Goal: Information Seeking & Learning: Compare options

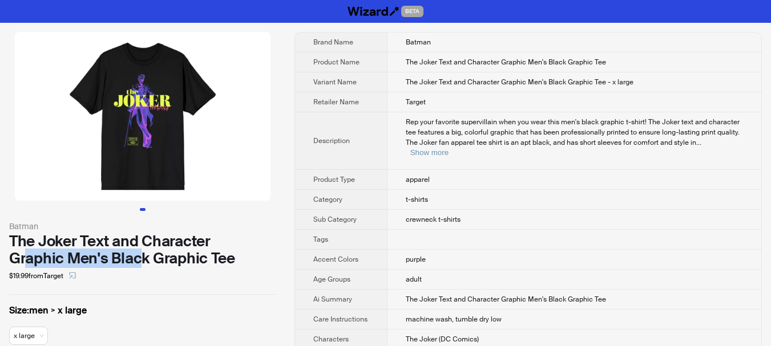
drag, startPoint x: 24, startPoint y: 261, endPoint x: 144, endPoint y: 260, distance: 119.8
click at [144, 260] on div "The Joker Text and Character Graphic Men's Black Graphic Tee" at bounding box center [142, 250] width 267 height 34
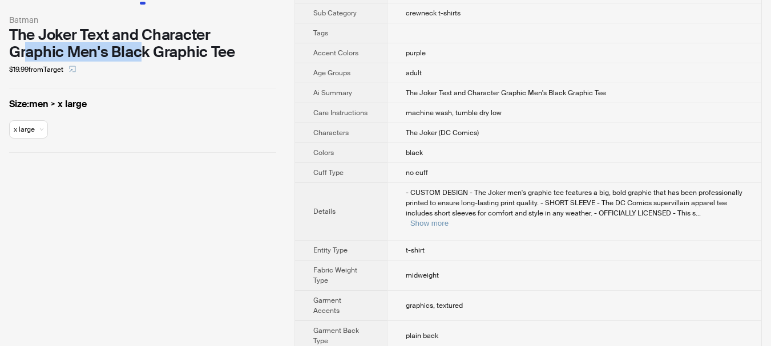
scroll to position [228, 0]
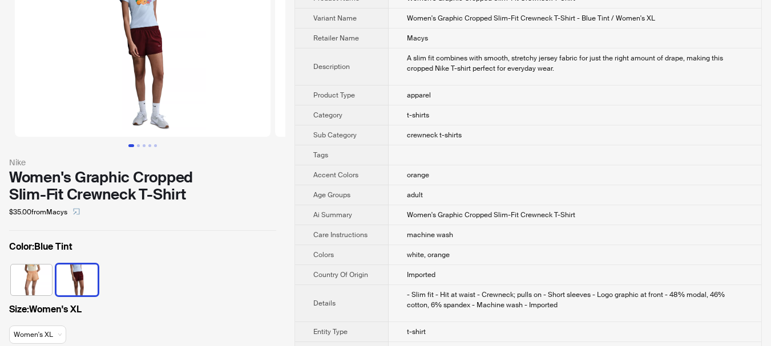
scroll to position [114, 0]
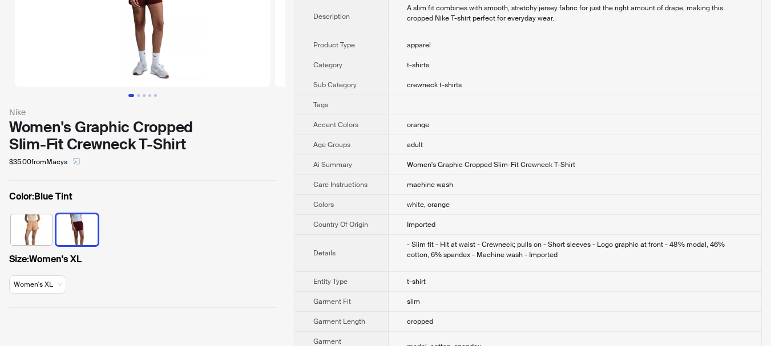
click at [257, 298] on div "Nike Women's Graphic Cropped Slim-Fit Crewneck T-Shirt $35.00 from Macys Color …" at bounding box center [142, 113] width 285 height 409
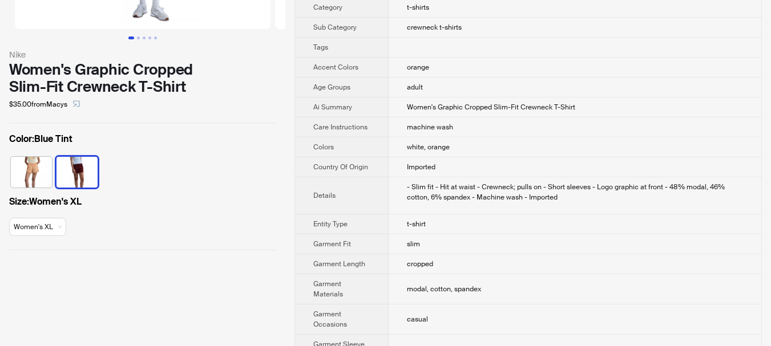
scroll to position [171, 0]
click at [38, 169] on img at bounding box center [31, 172] width 41 height 31
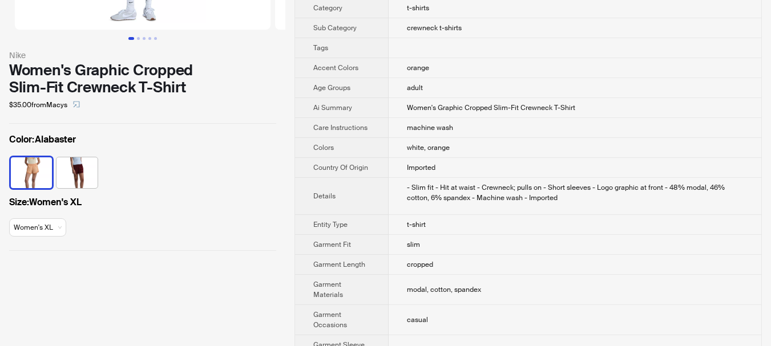
scroll to position [228, 0]
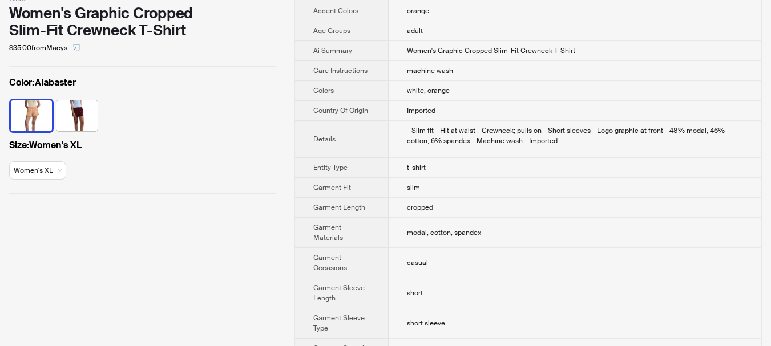
click at [79, 122] on img at bounding box center [76, 115] width 41 height 31
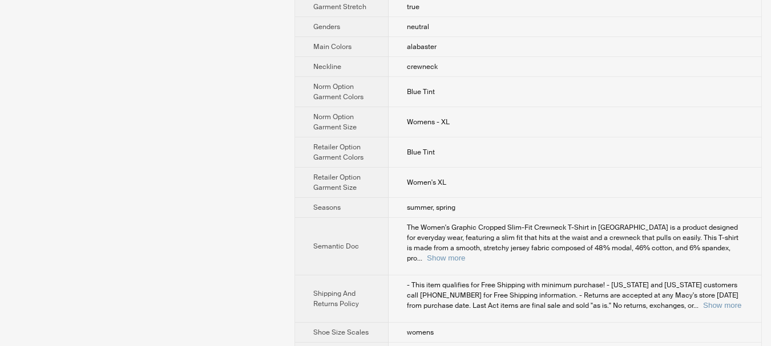
scroll to position [571, 0]
drag, startPoint x: 471, startPoint y: 118, endPoint x: 369, endPoint y: 118, distance: 102.7
click at [369, 118] on tr "Norm Option Garment Size Womens - XL" at bounding box center [528, 122] width 466 height 30
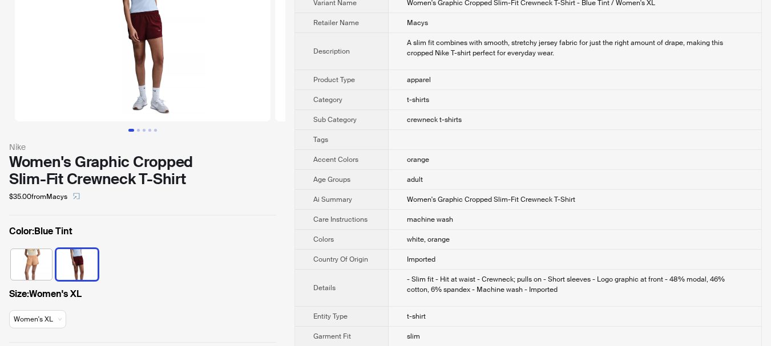
scroll to position [0, 0]
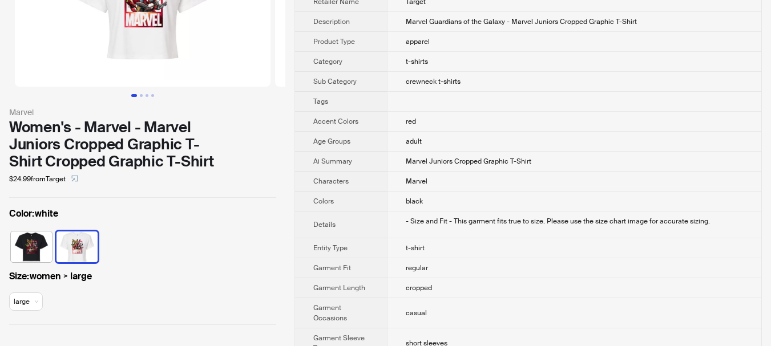
scroll to position [57, 0]
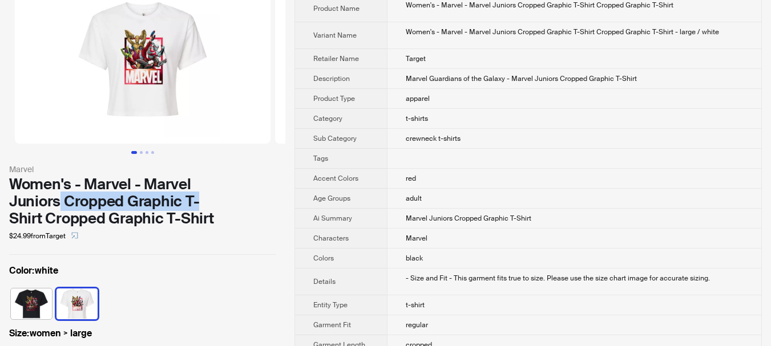
drag, startPoint x: 59, startPoint y: 202, endPoint x: 221, endPoint y: 202, distance: 162.0
click at [221, 202] on div "Women's - Marvel - Marvel Juniors Cropped Graphic T-Shirt Cropped Graphic T-Shi…" at bounding box center [142, 201] width 267 height 51
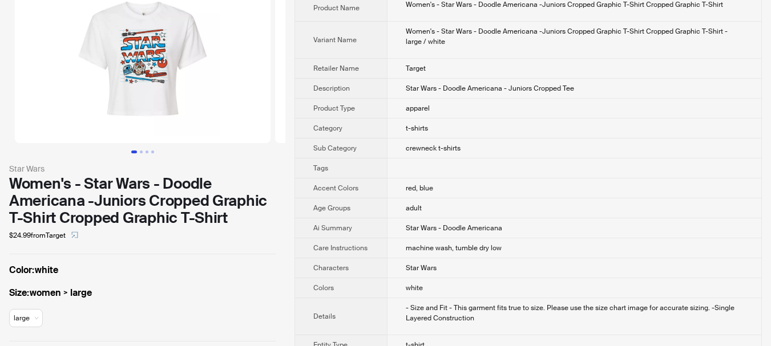
scroll to position [57, 0]
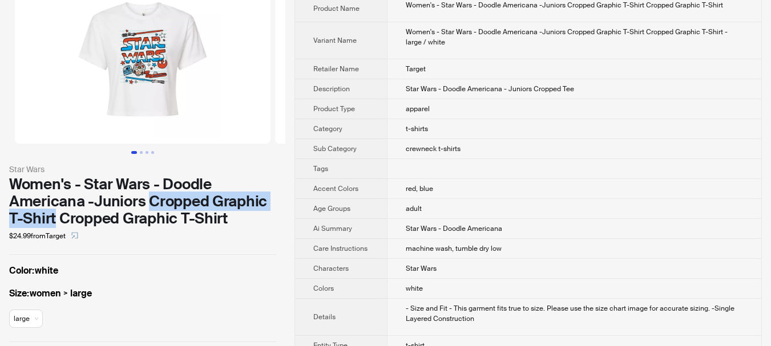
drag, startPoint x: 152, startPoint y: 195, endPoint x: 55, endPoint y: 219, distance: 99.2
click at [55, 219] on div "Women's - Star Wars - Doodle Americana -Juniors Cropped Graphic T-Shirt Cropped…" at bounding box center [142, 201] width 267 height 51
drag, startPoint x: 209, startPoint y: 301, endPoint x: 301, endPoint y: 231, distance: 116.1
click at [209, 301] on div "Size : women > large large" at bounding box center [142, 310] width 267 height 46
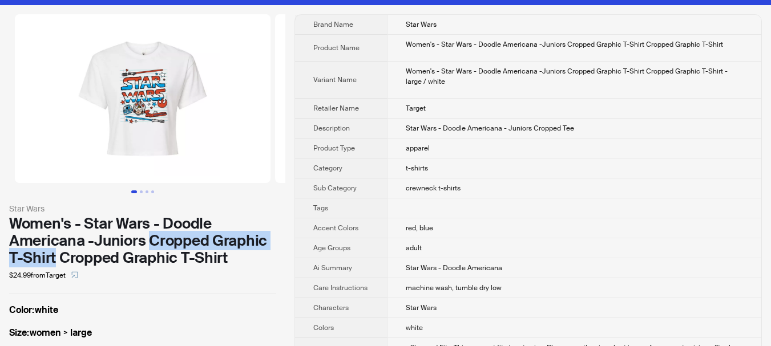
scroll to position [0, 0]
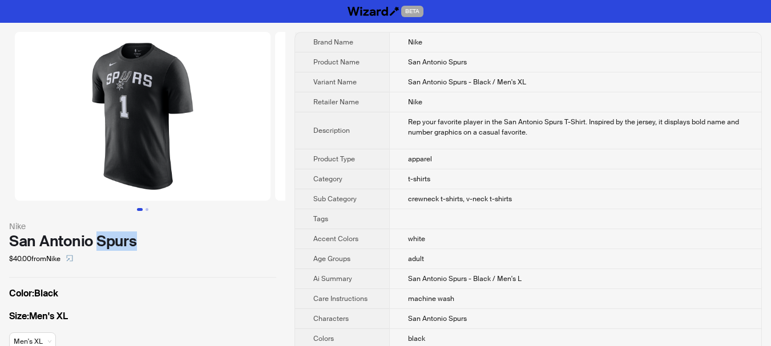
click at [240, 305] on div "Color : Black Size : Men's XL Men's XL" at bounding box center [142, 321] width 267 height 68
click at [233, 256] on div "$40.00 from Nike" at bounding box center [142, 259] width 267 height 18
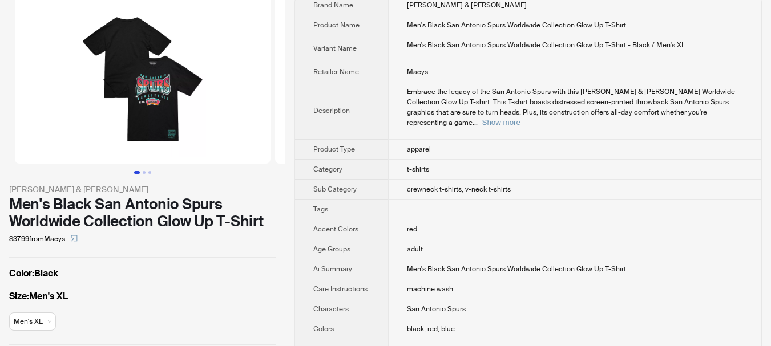
scroll to position [57, 0]
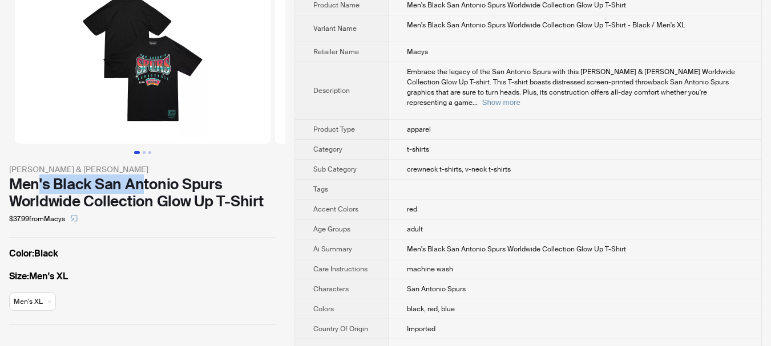
drag, startPoint x: 39, startPoint y: 180, endPoint x: 217, endPoint y: 204, distance: 179.1
click at [149, 181] on div "Men's Black San Antonio Spurs Worldwide Collection Glow Up T-Shirt" at bounding box center [142, 193] width 267 height 34
click at [240, 221] on div "$37.99 from Macys" at bounding box center [142, 219] width 267 height 18
drag, startPoint x: 35, startPoint y: 274, endPoint x: 84, endPoint y: 273, distance: 49.1
click at [82, 274] on label "Size : Men's XL" at bounding box center [142, 277] width 267 height 14
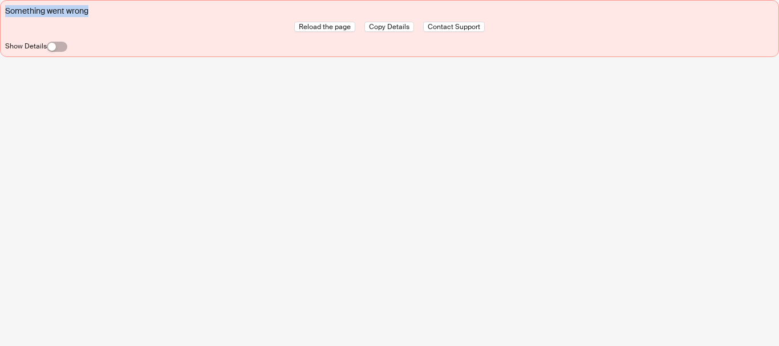
drag, startPoint x: 110, startPoint y: 15, endPoint x: 0, endPoint y: 15, distance: 109.6
click at [0, 15] on div "Something went wrong Reload the page Copy Details Contact Support Show Details" at bounding box center [389, 28] width 779 height 57
click at [237, 138] on div "Something went wrong Reload the page Copy Details Contact Support Show Details" at bounding box center [389, 173] width 779 height 346
drag, startPoint x: 6, startPoint y: 11, endPoint x: 128, endPoint y: 11, distance: 122.1
click at [128, 11] on div "Something went wrong" at bounding box center [389, 11] width 769 height 12
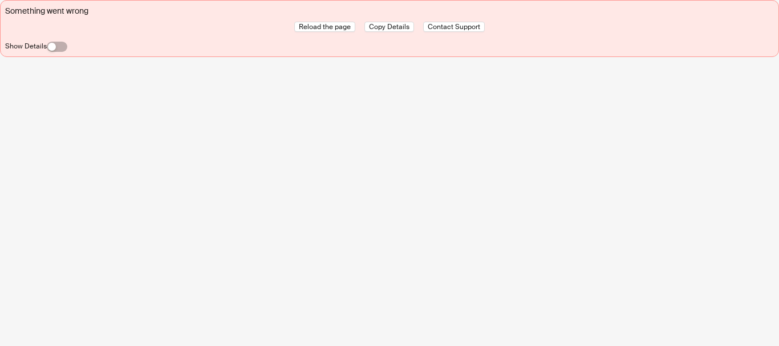
click at [232, 103] on div "Something went wrong Reload the page Copy Details Contact Support Show Details" at bounding box center [389, 173] width 779 height 346
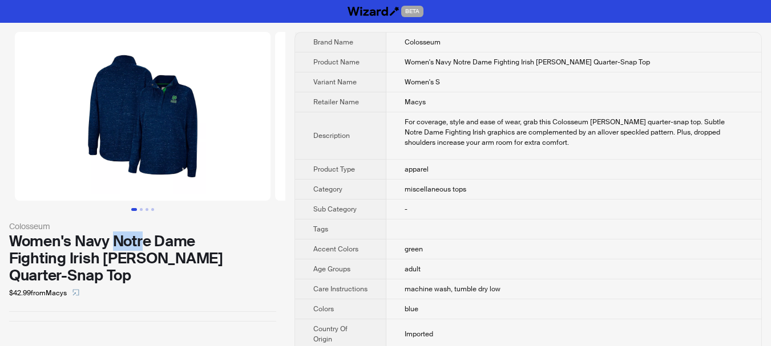
drag, startPoint x: 111, startPoint y: 241, endPoint x: 145, endPoint y: 244, distance: 33.7
click at [145, 244] on div "Women's Navy Notre Dame Fighting Irish [PERSON_NAME] Quarter-Snap Top" at bounding box center [142, 258] width 267 height 51
drag, startPoint x: 398, startPoint y: 63, endPoint x: 463, endPoint y: 67, distance: 65.2
click at [463, 67] on td "Women's Navy Notre Dame Fighting Irish [PERSON_NAME] Quarter-Snap Top" at bounding box center [573, 62] width 375 height 20
click at [514, 165] on td "apparel" at bounding box center [573, 170] width 375 height 20
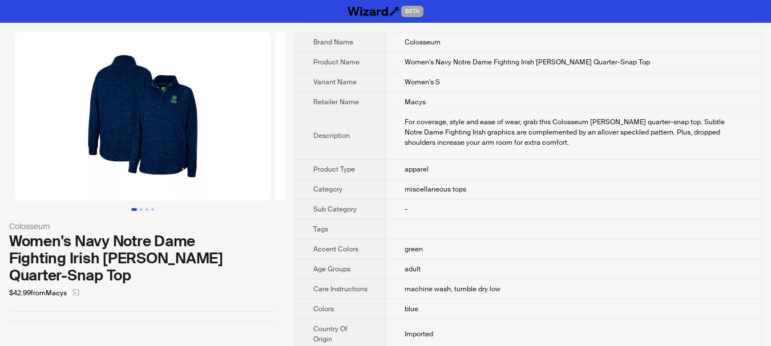
scroll to position [285, 0]
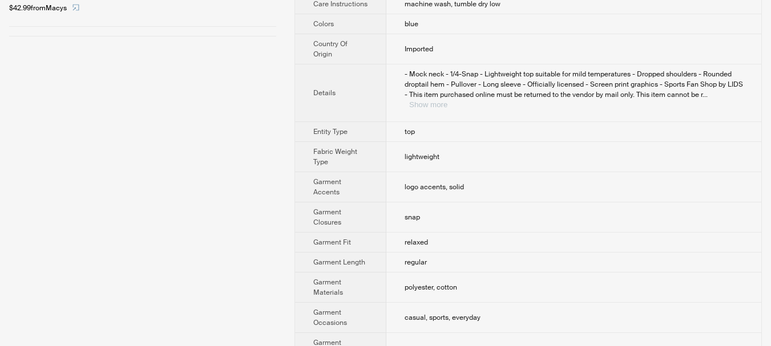
click at [447, 100] on button "Show more" at bounding box center [428, 104] width 38 height 9
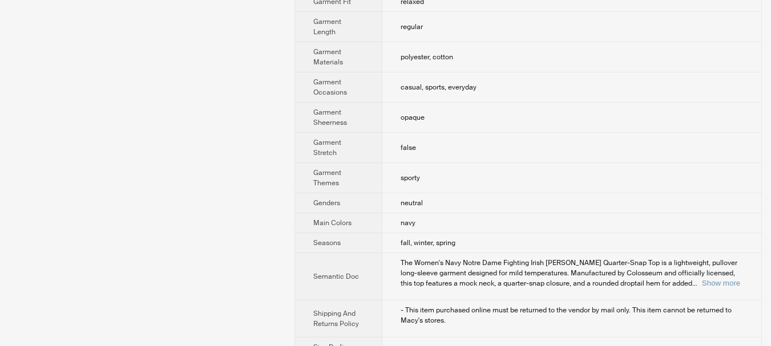
scroll to position [557, 0]
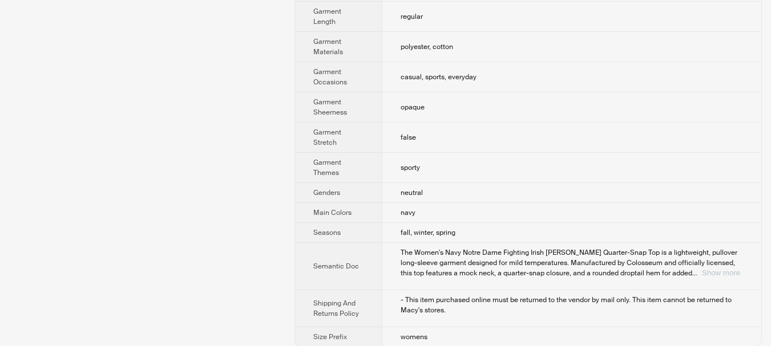
click at [713, 269] on button "Show more" at bounding box center [721, 273] width 38 height 9
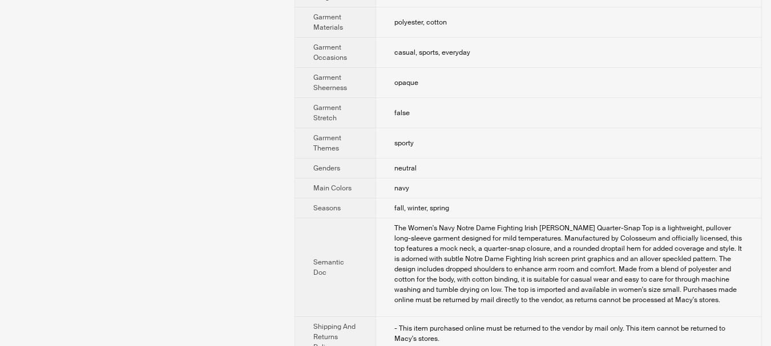
scroll to position [642, 0]
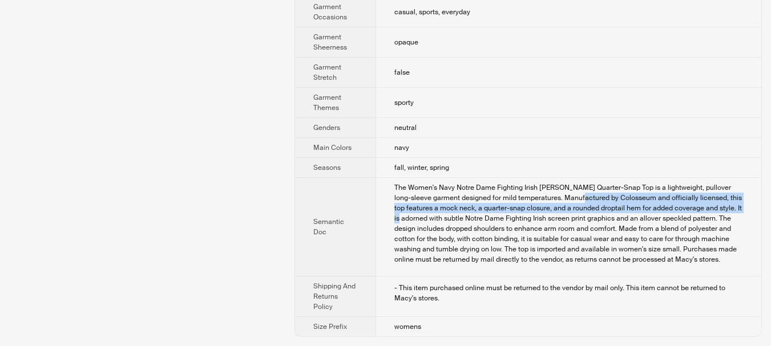
drag, startPoint x: 575, startPoint y: 199, endPoint x: 749, endPoint y: 205, distance: 174.7
click at [749, 205] on td "The Women's Navy Notre Dame Fighting Irish Natalie Speckled Quarter-Snap Top is…" at bounding box center [568, 227] width 386 height 99
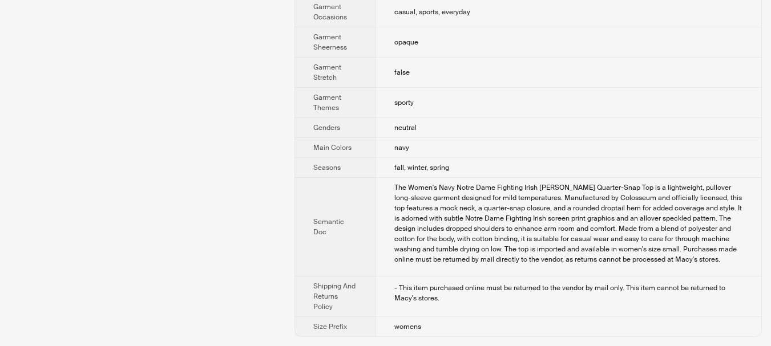
click at [518, 217] on div "The Women's Navy Notre Dame Fighting Irish Natalie Speckled Quarter-Snap Top is…" at bounding box center [568, 224] width 349 height 82
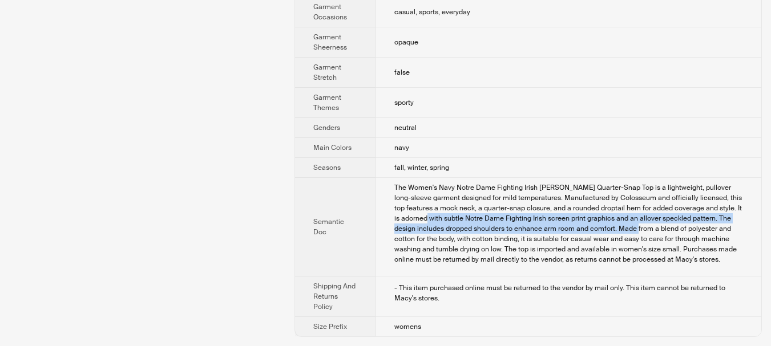
drag, startPoint x: 416, startPoint y: 222, endPoint x: 628, endPoint y: 230, distance: 212.4
click at [628, 230] on div "The Women's Navy Notre Dame Fighting Irish Natalie Speckled Quarter-Snap Top is…" at bounding box center [568, 224] width 349 height 82
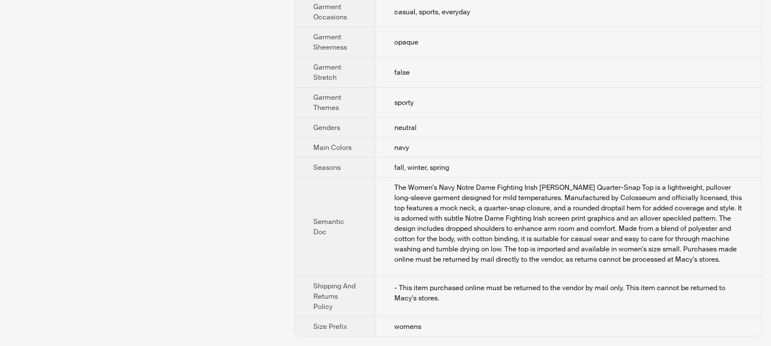
click at [681, 230] on div "The Women's Navy Notre Dame Fighting Irish Natalie Speckled Quarter-Snap Top is…" at bounding box center [568, 224] width 349 height 82
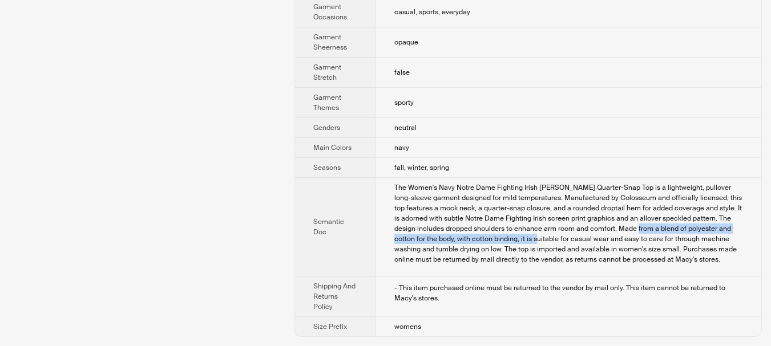
drag, startPoint x: 628, startPoint y: 231, endPoint x: 535, endPoint y: 240, distance: 93.5
click at [530, 240] on div "The Women's Navy Notre Dame Fighting Irish Natalie Speckled Quarter-Snap Top is…" at bounding box center [568, 224] width 349 height 82
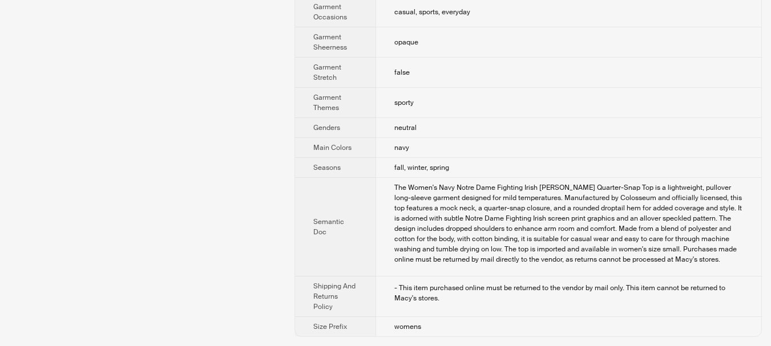
click at [583, 237] on div "The Women's Navy Notre Dame Fighting Irish Natalie Speckled Quarter-Snap Top is…" at bounding box center [568, 224] width 349 height 82
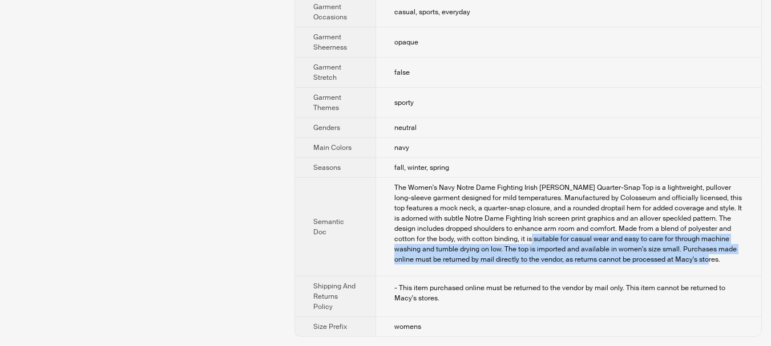
drag, startPoint x: 523, startPoint y: 237, endPoint x: 647, endPoint y: 270, distance: 128.2
click at [660, 270] on td "The Women's Navy Notre Dame Fighting Irish Natalie Speckled Quarter-Snap Top is…" at bounding box center [568, 227] width 386 height 99
click at [443, 255] on div "The Women's Navy Notre Dame Fighting Irish Natalie Speckled Quarter-Snap Top is…" at bounding box center [568, 224] width 349 height 82
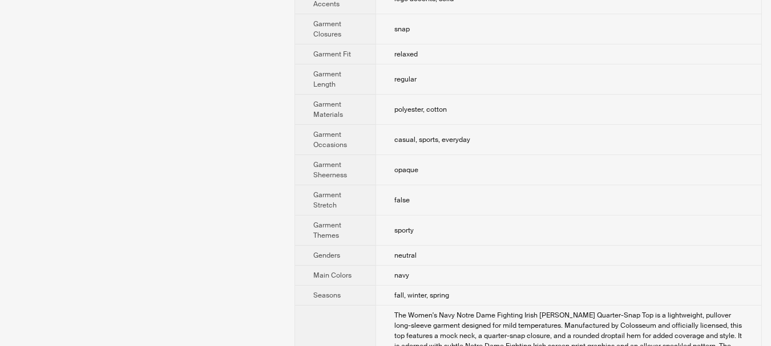
scroll to position [528, 0]
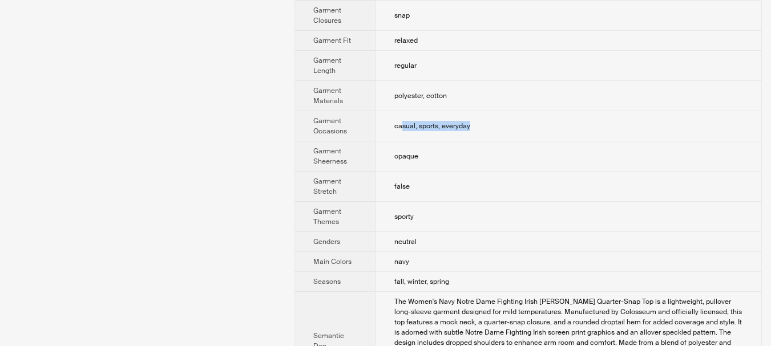
drag, startPoint x: 403, startPoint y: 126, endPoint x: 480, endPoint y: 127, distance: 76.5
click at [480, 127] on td "casual, sports, everyday" at bounding box center [568, 126] width 386 height 30
click at [507, 127] on td "casual, sports, everyday" at bounding box center [568, 126] width 386 height 30
click at [403, 128] on span "casual, sports, everyday" at bounding box center [432, 126] width 76 height 9
drag, startPoint x: 403, startPoint y: 128, endPoint x: 472, endPoint y: 129, distance: 69.0
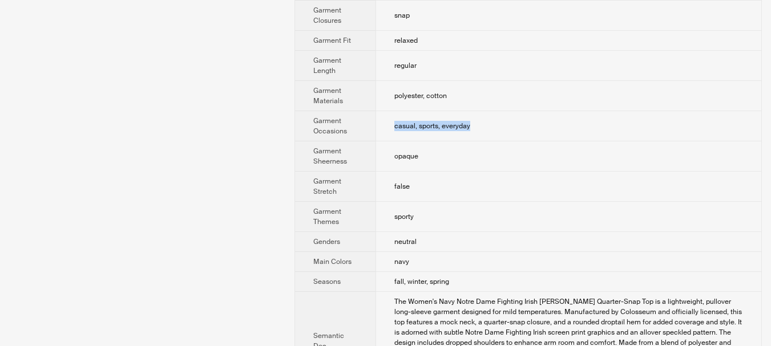
click at [472, 129] on td "casual, sports, everyday" at bounding box center [568, 126] width 386 height 30
click at [501, 216] on td "sporty" at bounding box center [568, 217] width 386 height 30
drag, startPoint x: 386, startPoint y: 216, endPoint x: 454, endPoint y: 215, distance: 67.9
click at [454, 215] on td "sporty" at bounding box center [568, 217] width 386 height 30
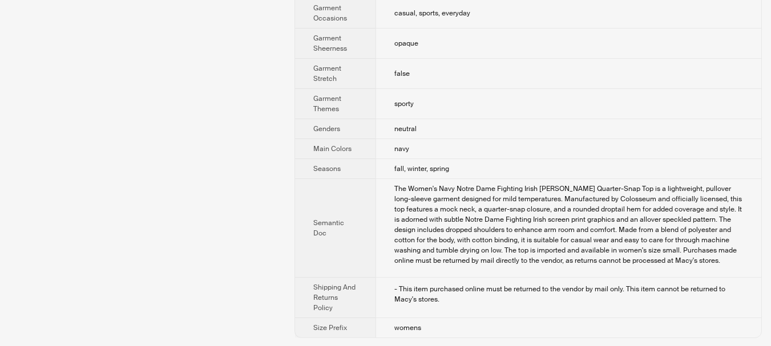
scroll to position [642, 0]
drag, startPoint x: 387, startPoint y: 147, endPoint x: 474, endPoint y: 156, distance: 87.8
click at [437, 148] on td "navy" at bounding box center [568, 148] width 386 height 20
click at [485, 158] on td "fall, winter, spring" at bounding box center [568, 168] width 386 height 20
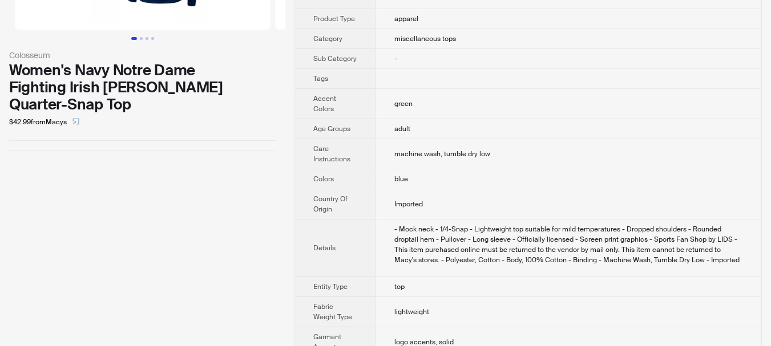
scroll to position [0, 0]
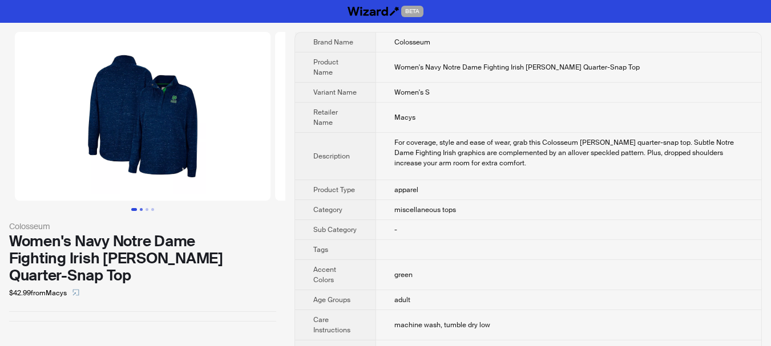
click at [142, 210] on button "Go to slide 2" at bounding box center [141, 209] width 3 height 3
click at [145, 210] on button "Go to slide 3" at bounding box center [146, 209] width 3 height 3
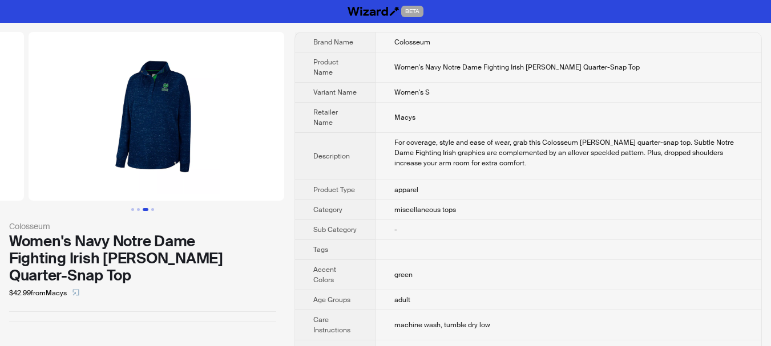
scroll to position [0, 520]
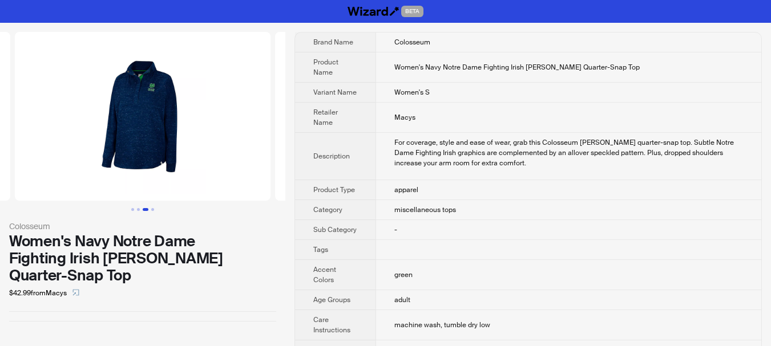
click at [157, 210] on ul at bounding box center [142, 209] width 285 height 3
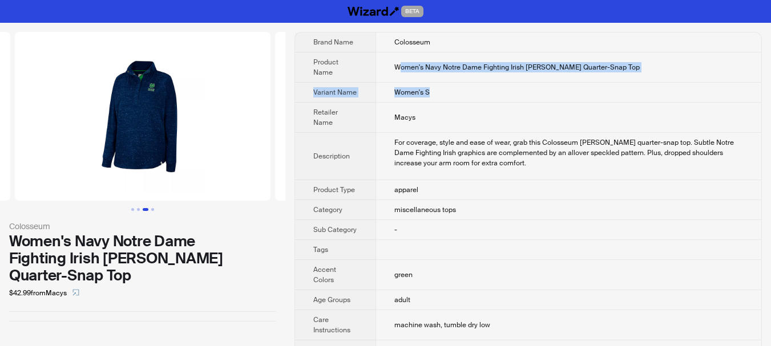
drag, startPoint x: 400, startPoint y: 73, endPoint x: 639, endPoint y: 97, distance: 240.3
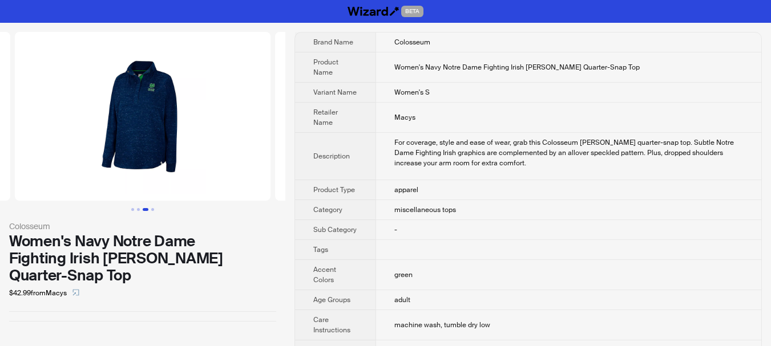
click at [578, 116] on td "Macys" at bounding box center [568, 118] width 386 height 30
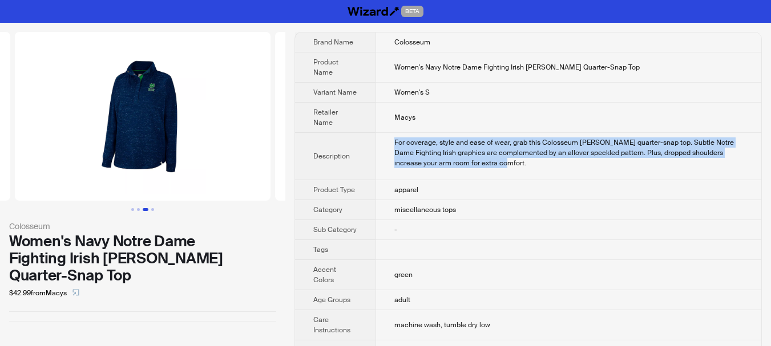
drag, startPoint x: 391, startPoint y: 136, endPoint x: 625, endPoint y: 165, distance: 236.2
click at [625, 165] on td "For coverage, style and ease of wear, grab this Colosseum Natalie quarter-snap …" at bounding box center [568, 156] width 386 height 47
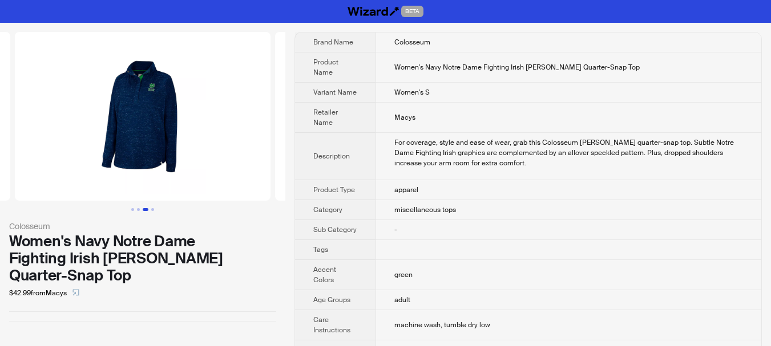
click at [568, 184] on td "apparel" at bounding box center [568, 190] width 386 height 20
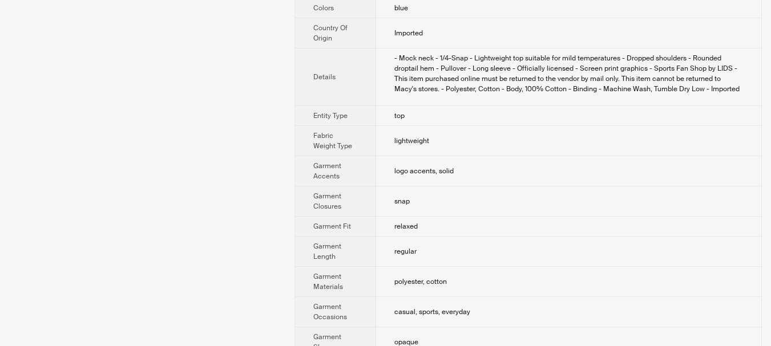
scroll to position [642, 0]
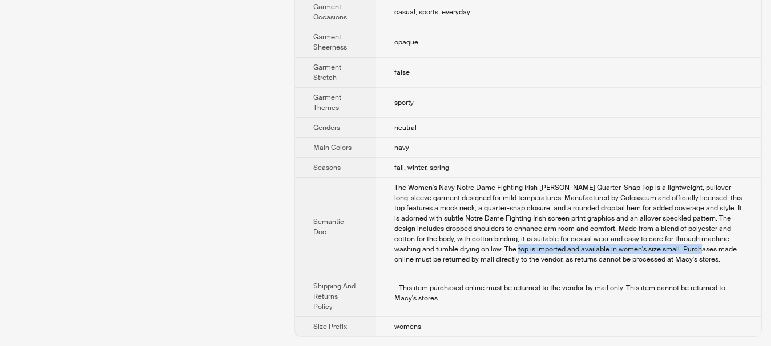
drag, startPoint x: 508, startPoint y: 248, endPoint x: 686, endPoint y: 253, distance: 178.1
click at [686, 253] on div "The Women's Navy Notre Dame Fighting Irish Natalie Speckled Quarter-Snap Top is…" at bounding box center [568, 224] width 349 height 82
click at [529, 159] on td "fall, winter, spring" at bounding box center [568, 168] width 386 height 20
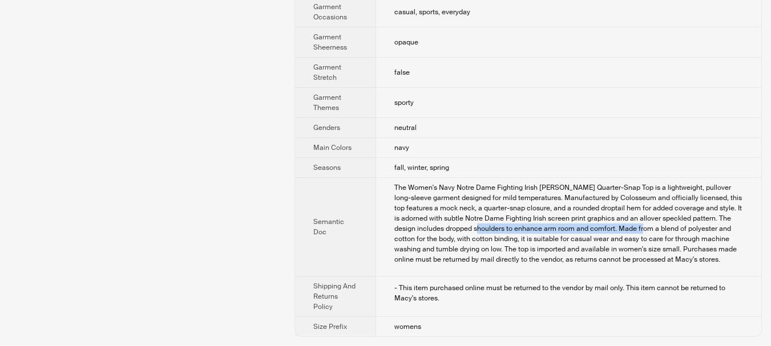
drag, startPoint x: 467, startPoint y: 228, endPoint x: 635, endPoint y: 230, distance: 168.3
click at [635, 230] on div "The Women's Navy Notre Dame Fighting Irish Natalie Speckled Quarter-Snap Top is…" at bounding box center [568, 224] width 349 height 82
click at [603, 242] on div "The Women's Navy Notre Dame Fighting Irish Natalie Speckled Quarter-Snap Top is…" at bounding box center [568, 224] width 349 height 82
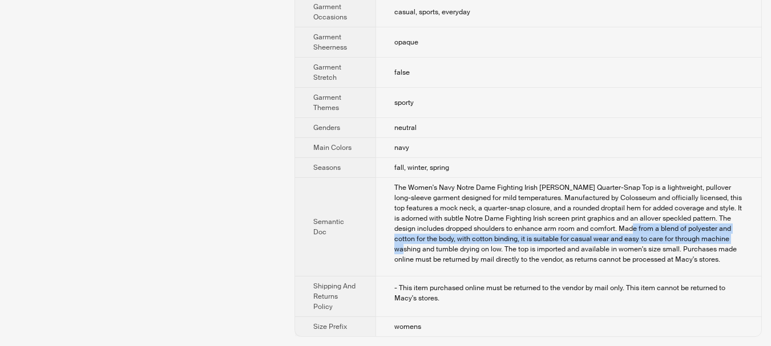
drag, startPoint x: 617, startPoint y: 230, endPoint x: 724, endPoint y: 238, distance: 107.0
click at [724, 238] on div "The Women's Navy Notre Dame Fighting Irish Natalie Speckled Quarter-Snap Top is…" at bounding box center [568, 224] width 349 height 82
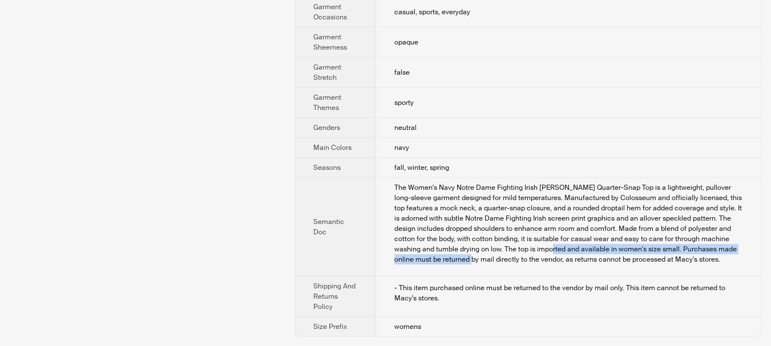
drag, startPoint x: 460, startPoint y: 254, endPoint x: 549, endPoint y: 250, distance: 88.6
click at [540, 249] on div "The Women's Navy Notre Dame Fighting Irish Natalie Speckled Quarter-Snap Top is…" at bounding box center [568, 224] width 349 height 82
click at [561, 252] on div "The Women's Navy Notre Dame Fighting Irish Natalie Speckled Quarter-Snap Top is…" at bounding box center [568, 224] width 349 height 82
drag, startPoint x: 511, startPoint y: 248, endPoint x: 672, endPoint y: 264, distance: 162.3
click at [672, 264] on div "The Women's Navy Notre Dame Fighting Irish Natalie Speckled Quarter-Snap Top is…" at bounding box center [568, 224] width 349 height 82
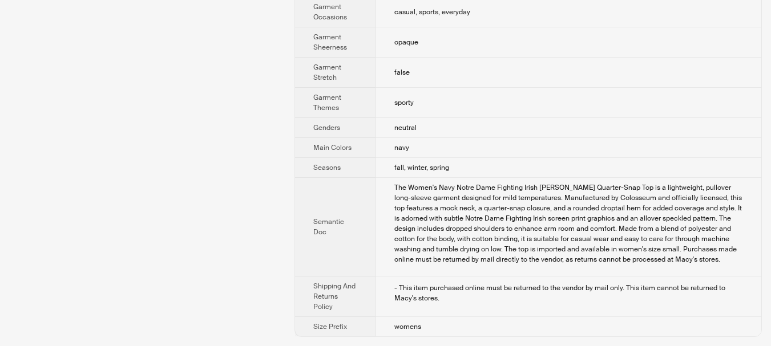
click at [465, 108] on td "sporty" at bounding box center [568, 103] width 386 height 30
drag, startPoint x: 616, startPoint y: 248, endPoint x: 692, endPoint y: 248, distance: 75.9
click at [692, 248] on div "The Women's Navy Notre Dame Fighting Irish Natalie Speckled Quarter-Snap Top is…" at bounding box center [568, 224] width 349 height 82
click at [562, 251] on div "The Women's Navy Notre Dame Fighting Irish Natalie Speckled Quarter-Snap Top is…" at bounding box center [568, 224] width 349 height 82
drag, startPoint x: 534, startPoint y: 249, endPoint x: 681, endPoint y: 252, distance: 146.7
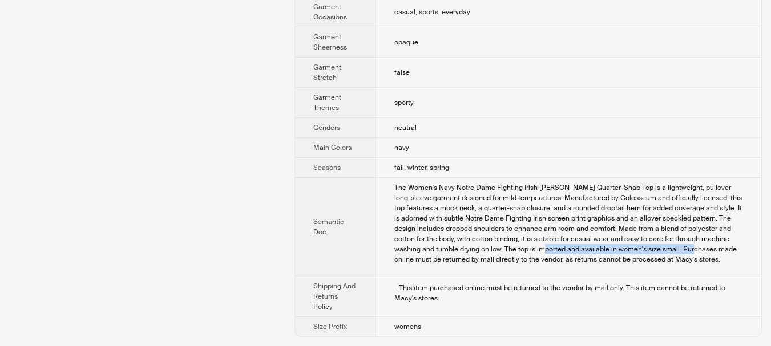
click at [681, 252] on div "The Women's Navy Notre Dame Fighting Irish Natalie Speckled Quarter-Snap Top is…" at bounding box center [568, 224] width 349 height 82
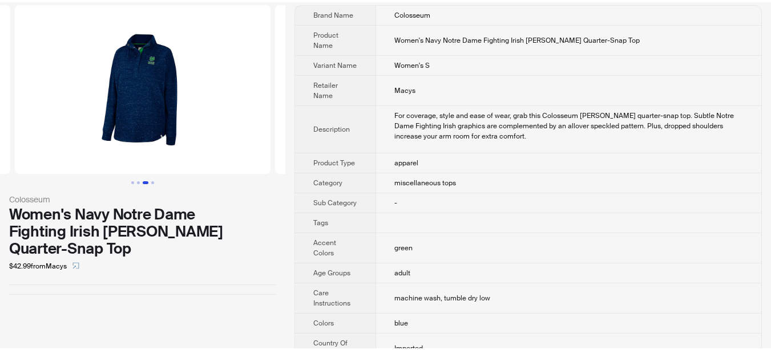
scroll to position [0, 0]
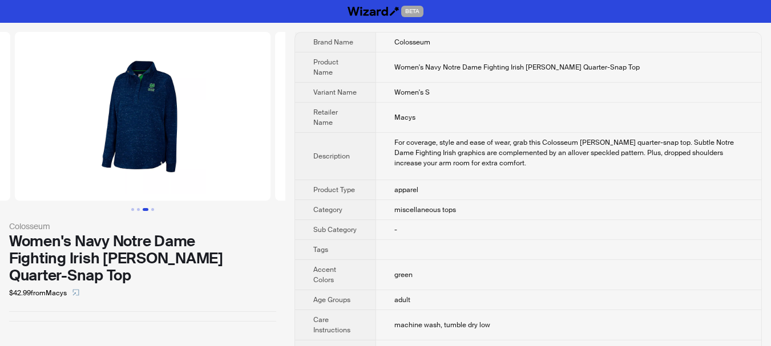
click at [258, 221] on div "Colosseum" at bounding box center [142, 226] width 267 height 13
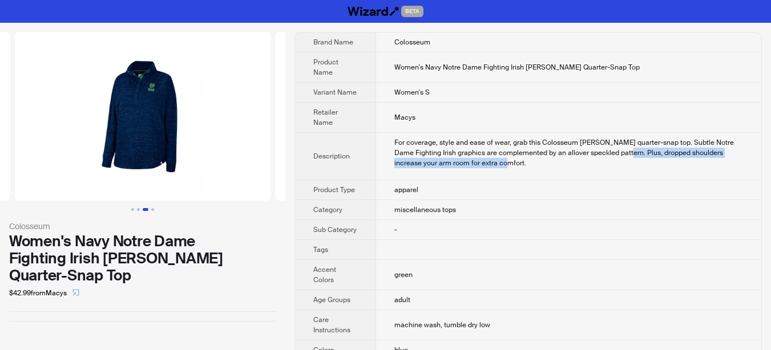
drag, startPoint x: 626, startPoint y: 152, endPoint x: 569, endPoint y: 171, distance: 60.1
click at [668, 175] on td "For coverage, style and ease of wear, grab this Colosseum Natalie quarter-snap …" at bounding box center [568, 156] width 386 height 47
click at [512, 176] on td "For coverage, style and ease of wear, grab this Colosseum Natalie quarter-snap …" at bounding box center [568, 156] width 386 height 47
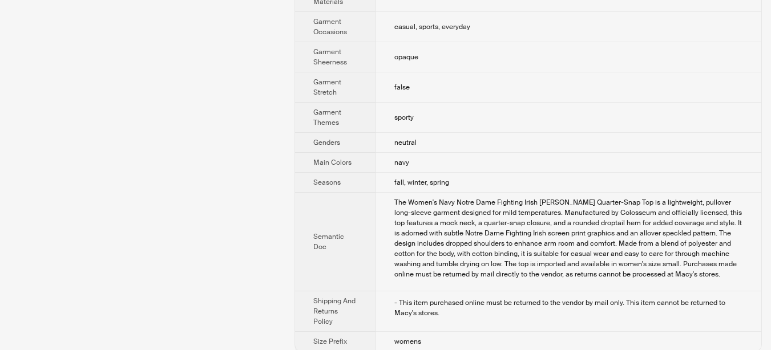
scroll to position [638, 0]
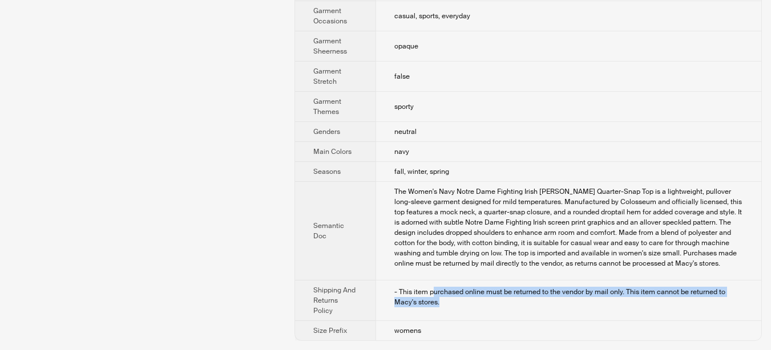
drag, startPoint x: 450, startPoint y: 289, endPoint x: 604, endPoint y: 314, distance: 156.6
click at [604, 314] on td "- This item purchased online must be returned to the vendor by mail only. This …" at bounding box center [568, 301] width 386 height 41
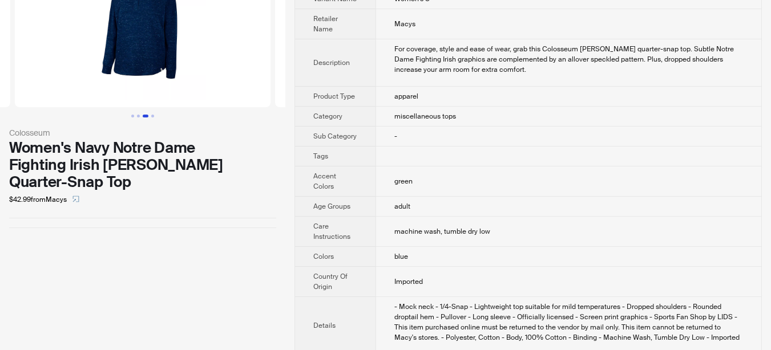
scroll to position [0, 0]
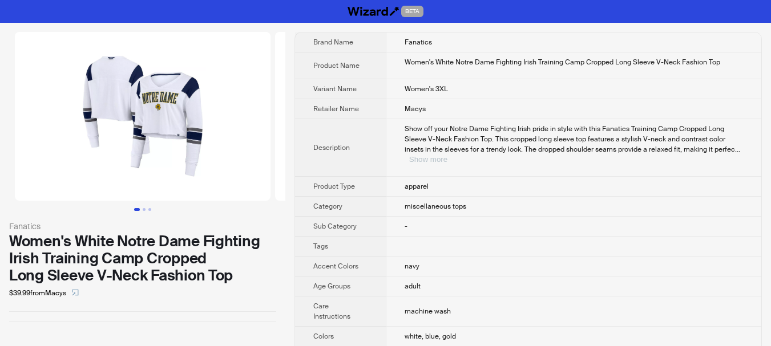
click at [447, 155] on button "Show more" at bounding box center [428, 159] width 38 height 9
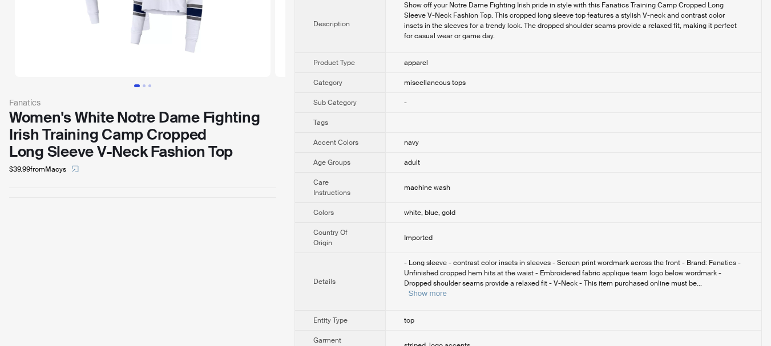
scroll to position [228, 0]
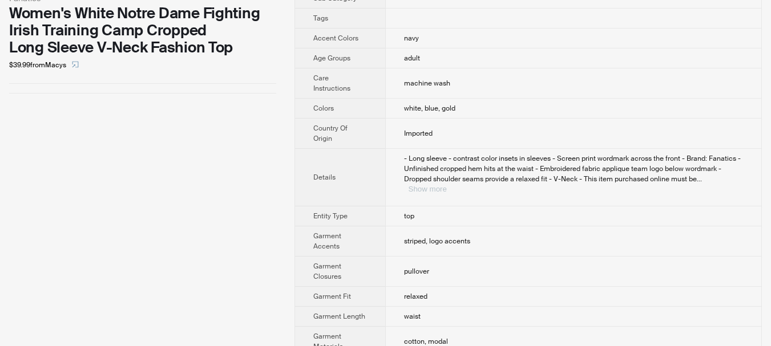
click at [447, 185] on button "Show more" at bounding box center [428, 189] width 38 height 9
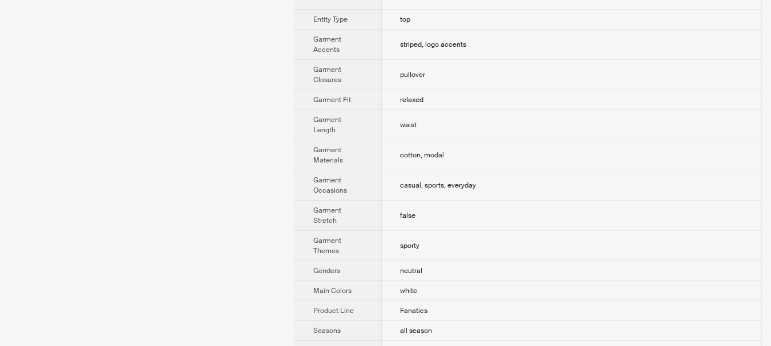
scroll to position [544, 0]
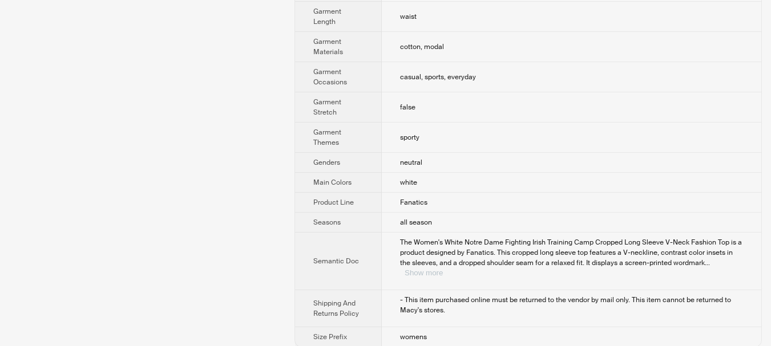
click at [443, 269] on button "Show more" at bounding box center [424, 273] width 38 height 9
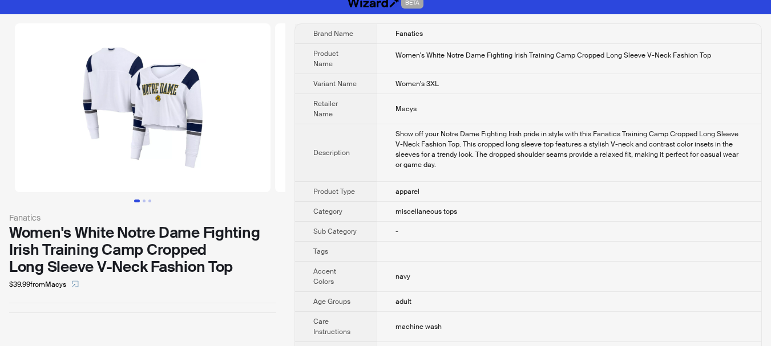
scroll to position [0, 0]
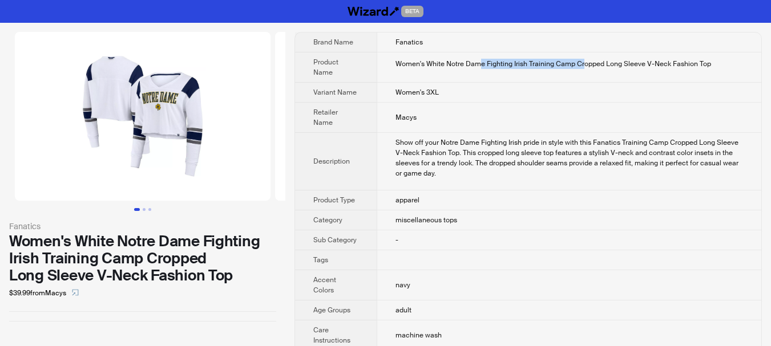
drag, startPoint x: 479, startPoint y: 56, endPoint x: 594, endPoint y: 61, distance: 115.4
click at [588, 60] on td "Women's White Notre Dame Fighting Irish Training Camp Cropped Long Sleeve V-Nec…" at bounding box center [569, 67] width 385 height 30
click at [560, 63] on div "Women's White Notre Dame Fighting Irish Training Camp Cropped Long Sleeve V-Nec…" at bounding box center [568, 64] width 347 height 10
drag, startPoint x: 560, startPoint y: 63, endPoint x: 636, endPoint y: 70, distance: 75.6
click at [636, 70] on td "Women's White Notre Dame Fighting Irish Training Camp Cropped Long Sleeve V-Nec…" at bounding box center [569, 67] width 385 height 30
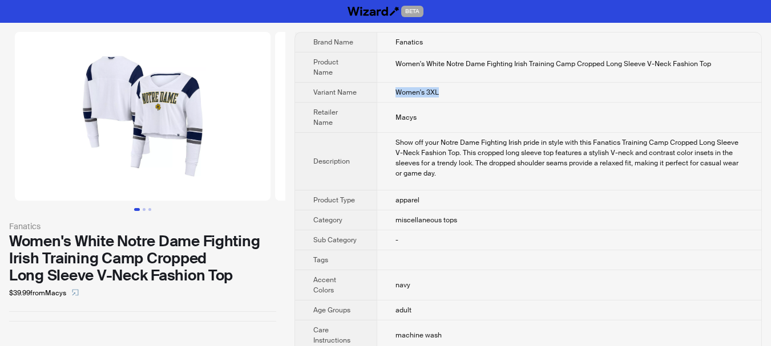
drag, startPoint x: 458, startPoint y: 96, endPoint x: 388, endPoint y: 94, distance: 70.2
click at [391, 94] on td "Women's 3XL" at bounding box center [569, 93] width 385 height 20
click at [388, 94] on td "Women's 3XL" at bounding box center [569, 93] width 385 height 20
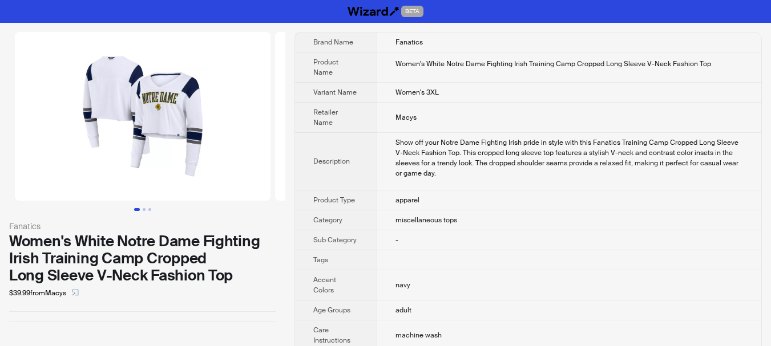
click at [212, 295] on div "$39.99 from Macys" at bounding box center [142, 293] width 267 height 18
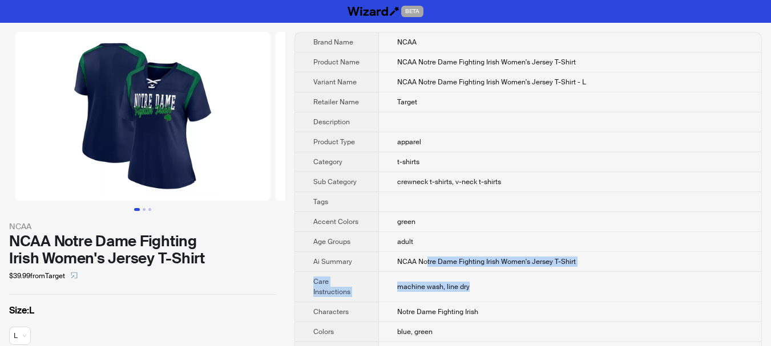
drag, startPoint x: 427, startPoint y: 260, endPoint x: 596, endPoint y: 273, distance: 169.4
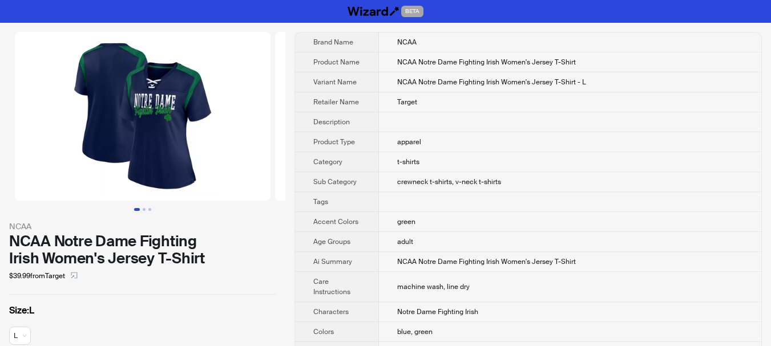
click at [560, 236] on td "adult" at bounding box center [570, 242] width 382 height 20
drag, startPoint x: 378, startPoint y: 75, endPoint x: 573, endPoint y: 90, distance: 195.1
click at [573, 90] on td "NCAA Notre Dame Fighting Irish Women's Jersey T-Shirt - L" at bounding box center [570, 82] width 382 height 20
click at [586, 83] on td "NCAA Notre Dame Fighting Irish Women's Jersey T-Shirt - L" at bounding box center [570, 82] width 382 height 20
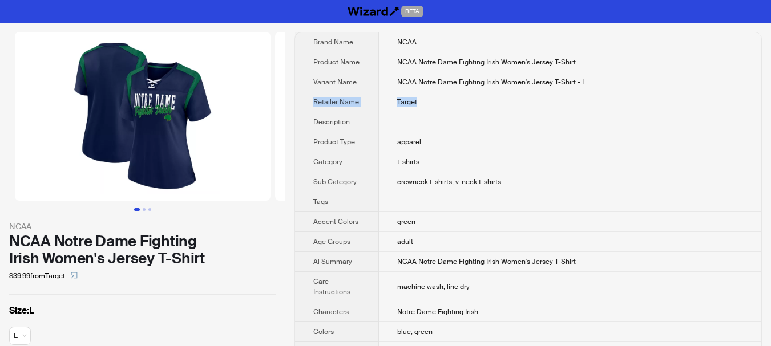
drag, startPoint x: 593, startPoint y: 87, endPoint x: 493, endPoint y: 94, distance: 100.7
click at [619, 79] on td "NCAA Notre Dame Fighting Irish Women's Jersey T-Shirt - L" at bounding box center [570, 82] width 382 height 20
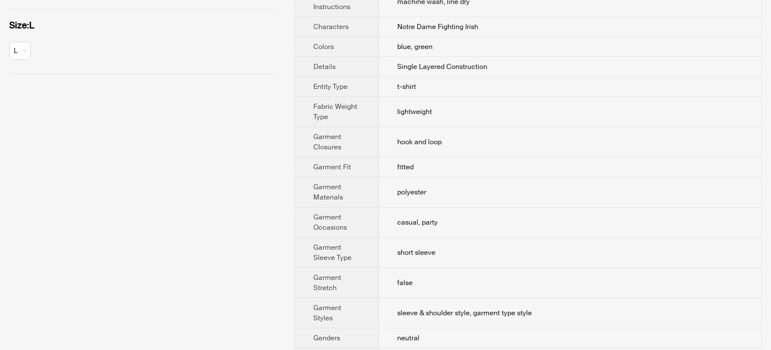
scroll to position [114, 0]
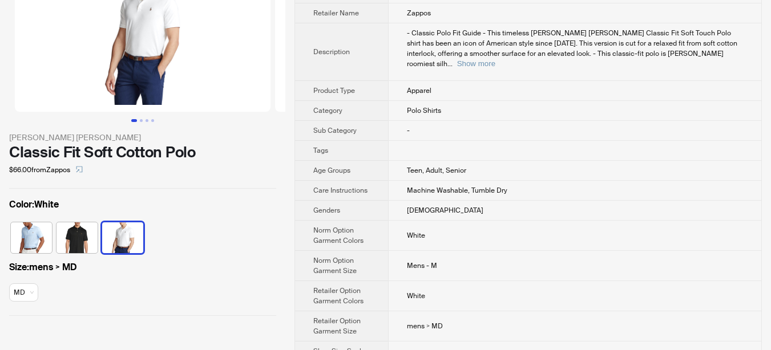
scroll to position [119, 0]
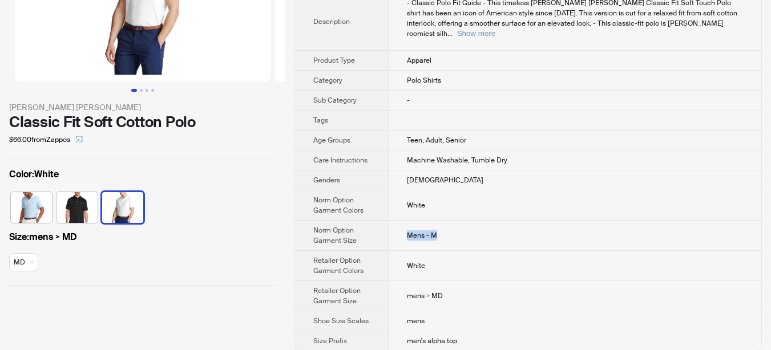
drag, startPoint x: 465, startPoint y: 231, endPoint x: 393, endPoint y: 229, distance: 71.9
click at [393, 229] on td "Mens - M" at bounding box center [574, 236] width 373 height 30
drag, startPoint x: 261, startPoint y: 286, endPoint x: 425, endPoint y: 281, distance: 164.4
click at [275, 285] on div "[PERSON_NAME] [PERSON_NAME] Classic Fit Soft Cotton Polo $66.00 from Zappos Col…" at bounding box center [142, 99] width 285 height 391
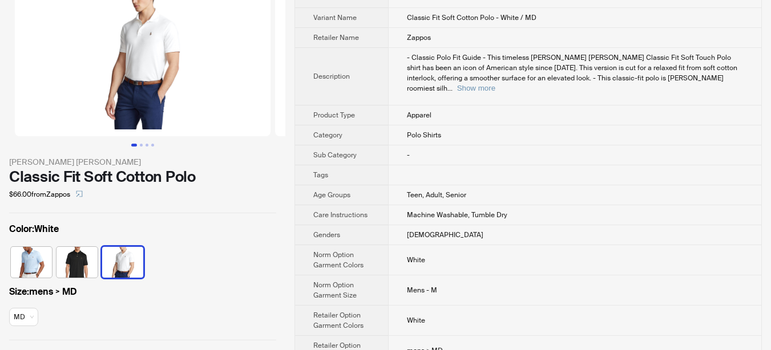
scroll to position [0, 0]
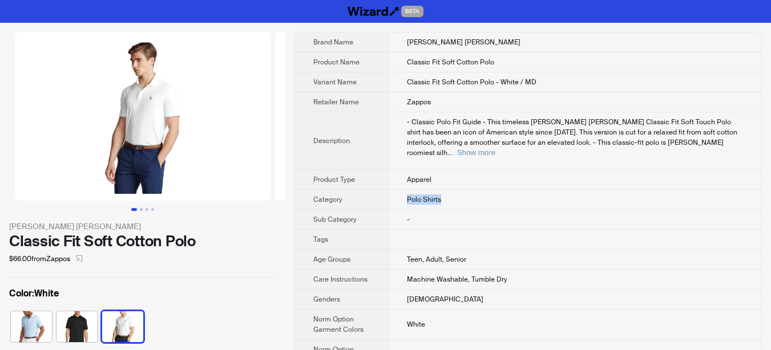
drag, startPoint x: 447, startPoint y: 191, endPoint x: 398, endPoint y: 189, distance: 49.1
click at [398, 190] on td "Polo Shirts" at bounding box center [574, 200] width 373 height 20
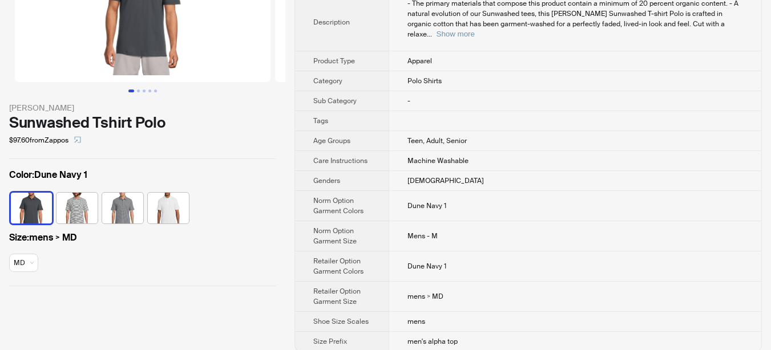
scroll to position [119, 0]
drag, startPoint x: 469, startPoint y: 227, endPoint x: 398, endPoint y: 224, distance: 71.4
click at [398, 224] on td "Mens - M" at bounding box center [575, 236] width 373 height 30
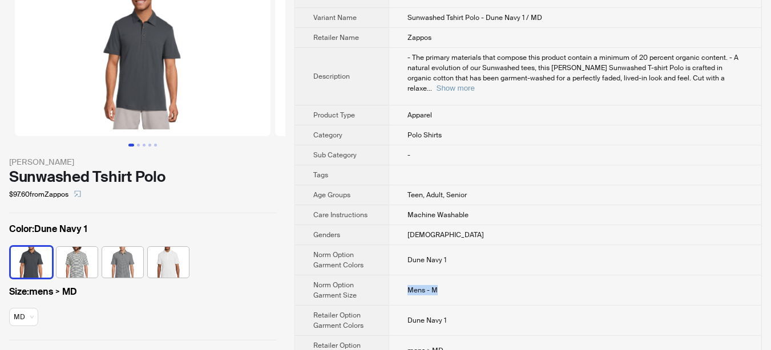
scroll to position [0, 0]
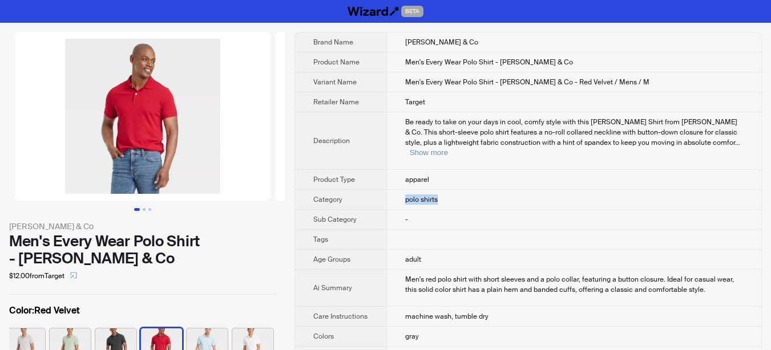
drag, startPoint x: 452, startPoint y: 192, endPoint x: 390, endPoint y: 172, distance: 65.1
click at [390, 191] on td "polo shirts" at bounding box center [573, 200] width 375 height 20
click at [267, 222] on div "Goodfellow & Co" at bounding box center [142, 226] width 267 height 13
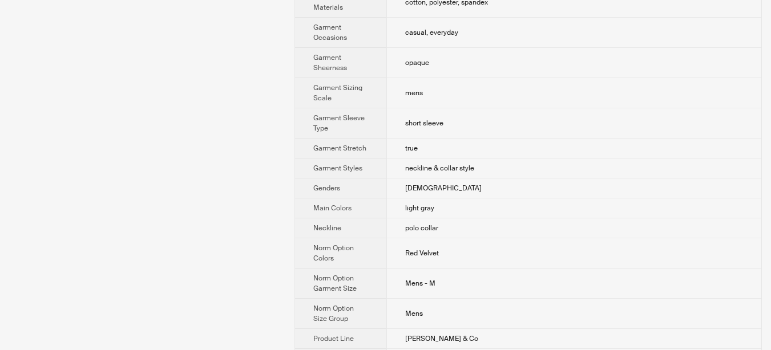
scroll to position [685, 0]
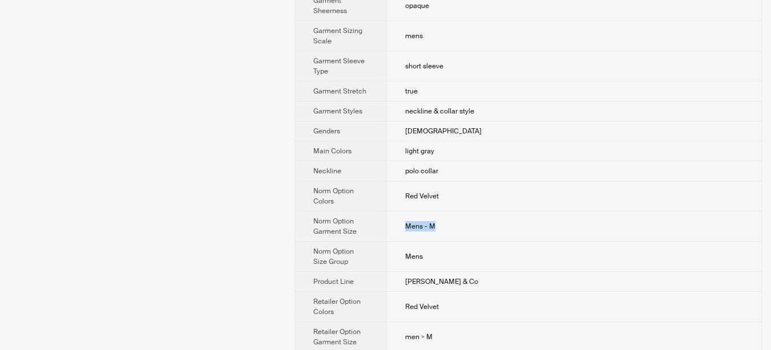
drag, startPoint x: 456, startPoint y: 217, endPoint x: 407, endPoint y: 212, distance: 49.4
click at [391, 220] on td "Mens - M" at bounding box center [573, 227] width 375 height 30
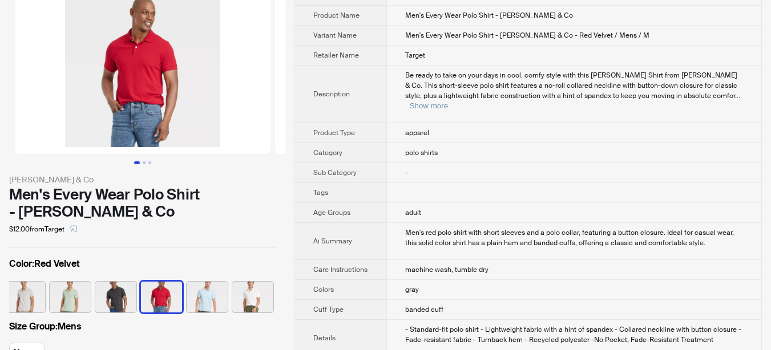
scroll to position [0, 0]
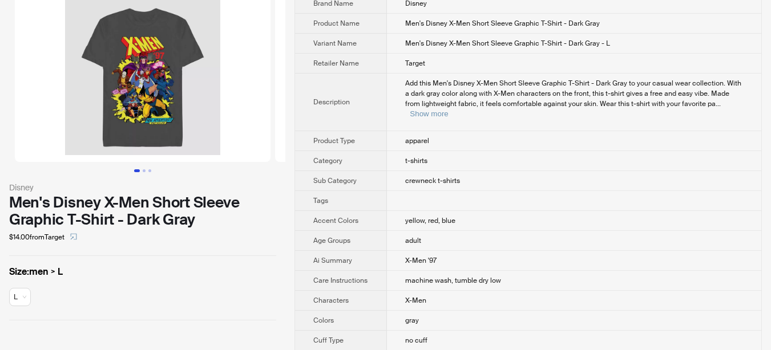
scroll to position [57, 0]
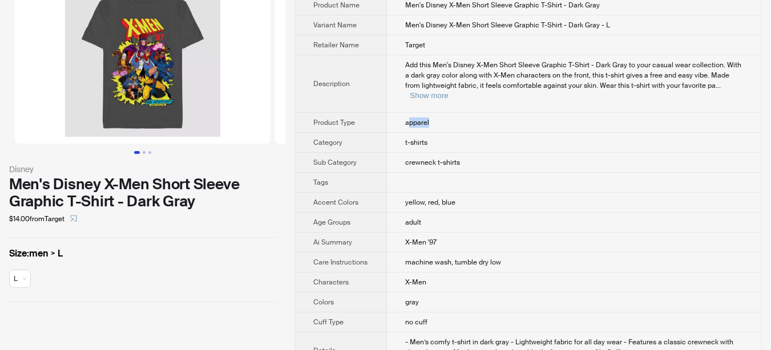
drag, startPoint x: 442, startPoint y: 114, endPoint x: 407, endPoint y: 111, distance: 34.4
click at [407, 113] on td "apparel" at bounding box center [574, 123] width 374 height 20
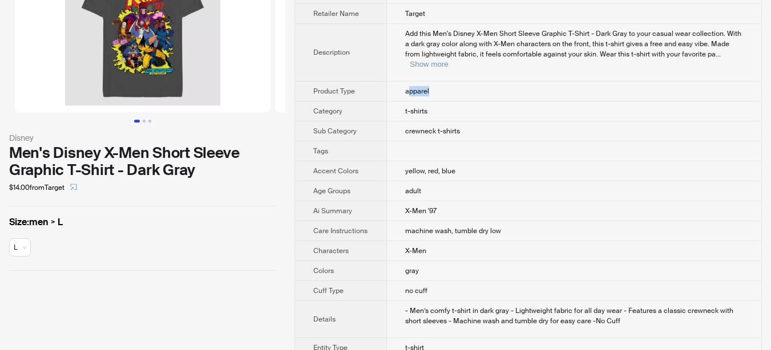
scroll to position [114, 0]
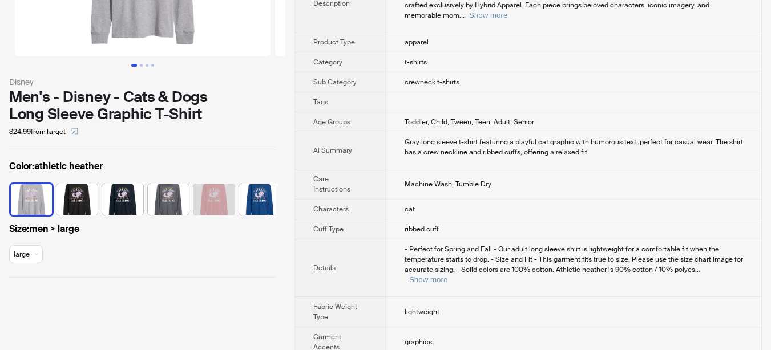
scroll to position [171, 0]
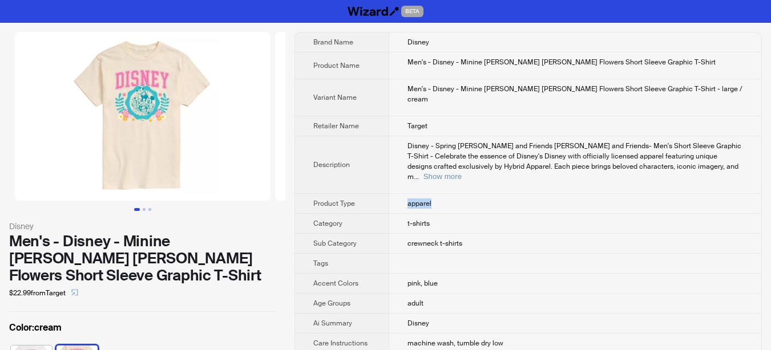
drag, startPoint x: 411, startPoint y: 196, endPoint x: 456, endPoint y: 196, distance: 45.6
click at [456, 196] on td "apparel" at bounding box center [575, 204] width 373 height 20
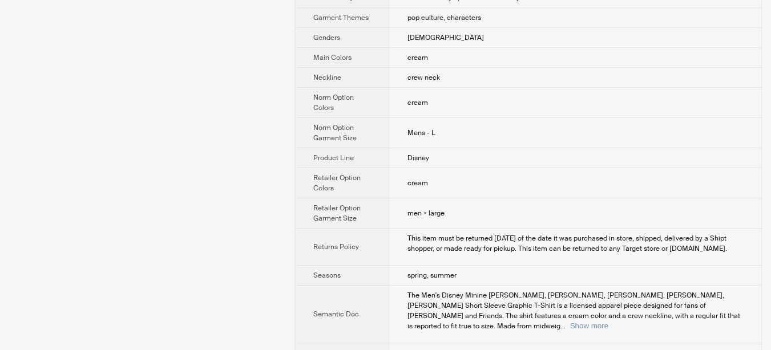
scroll to position [907, 0]
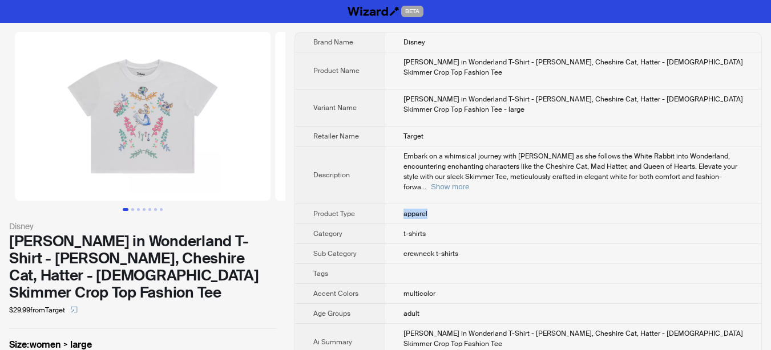
drag, startPoint x: 435, startPoint y: 203, endPoint x: 398, endPoint y: 200, distance: 37.7
click at [398, 204] on td "apparel" at bounding box center [573, 214] width 377 height 20
drag, startPoint x: 449, startPoint y: 215, endPoint x: 397, endPoint y: 211, distance: 52.6
click at [397, 224] on td "t-shirts" at bounding box center [573, 234] width 377 height 20
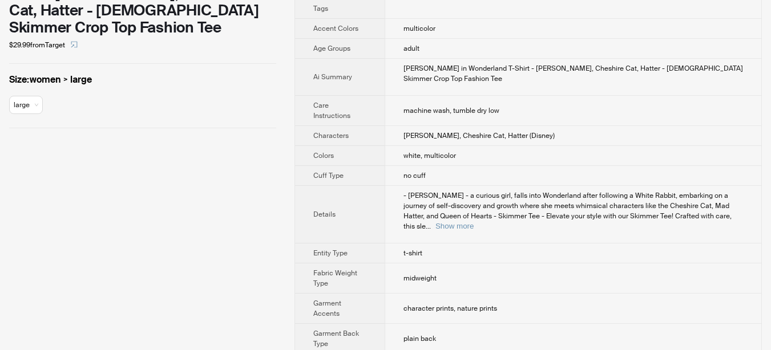
scroll to position [57, 0]
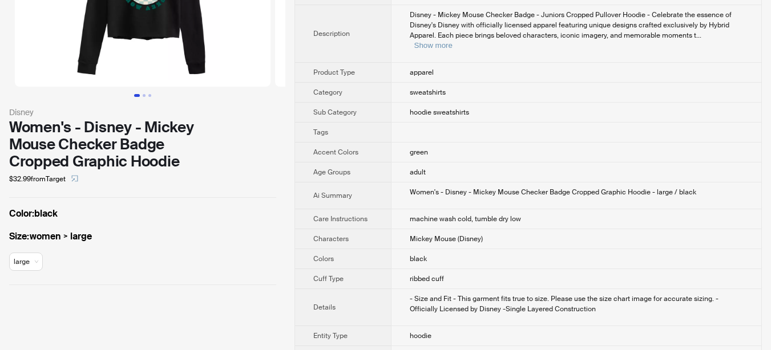
scroll to position [57, 0]
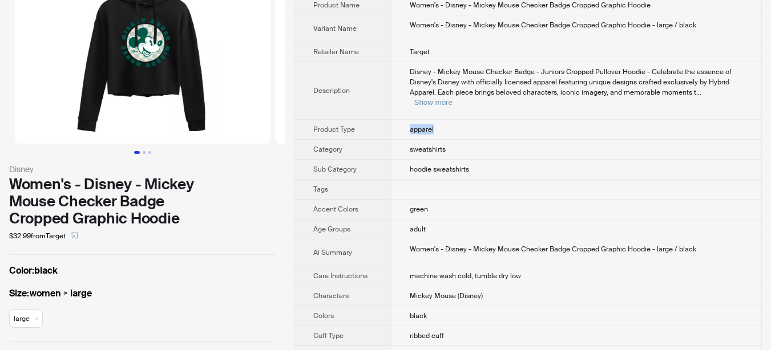
drag, startPoint x: 446, startPoint y: 115, endPoint x: 402, endPoint y: 126, distance: 45.7
click at [402, 126] on td "apparel" at bounding box center [576, 130] width 370 height 20
click at [511, 120] on td "apparel" at bounding box center [576, 130] width 370 height 20
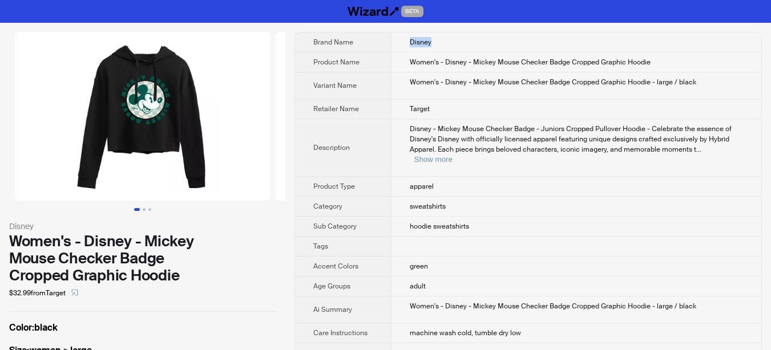
drag, startPoint x: 433, startPoint y: 42, endPoint x: 400, endPoint y: 43, distance: 32.5
click at [400, 43] on td "Disney" at bounding box center [576, 43] width 370 height 20
drag, startPoint x: 439, startPoint y: 177, endPoint x: 404, endPoint y: 183, distance: 35.8
click at [404, 183] on td "apparel" at bounding box center [576, 187] width 370 height 20
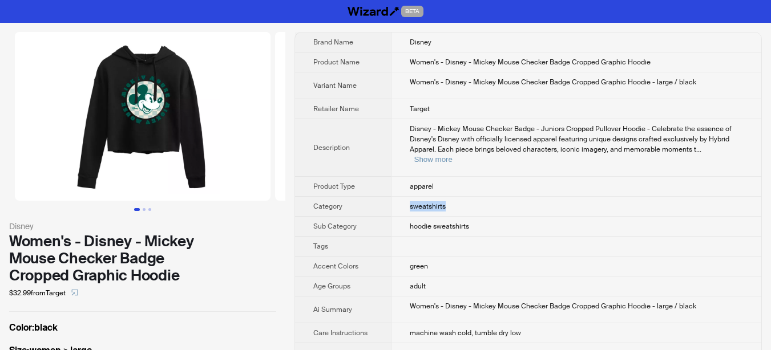
drag, startPoint x: 452, startPoint y: 196, endPoint x: 389, endPoint y: 203, distance: 64.3
click at [389, 203] on tr "Category sweatshirts" at bounding box center [528, 207] width 466 height 20
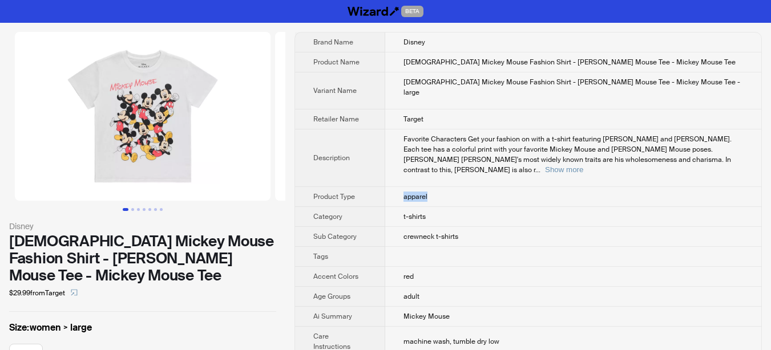
drag, startPoint x: 404, startPoint y: 174, endPoint x: 491, endPoint y: 176, distance: 86.7
click at [491, 187] on td "apparel" at bounding box center [573, 197] width 376 height 20
click at [259, 284] on div "$29.99 from Target" at bounding box center [142, 293] width 267 height 18
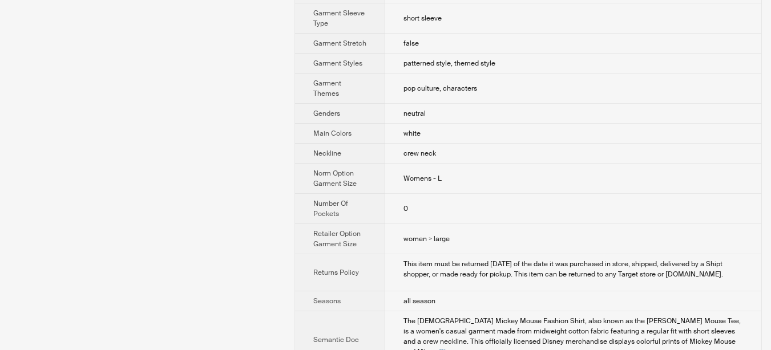
scroll to position [870, 0]
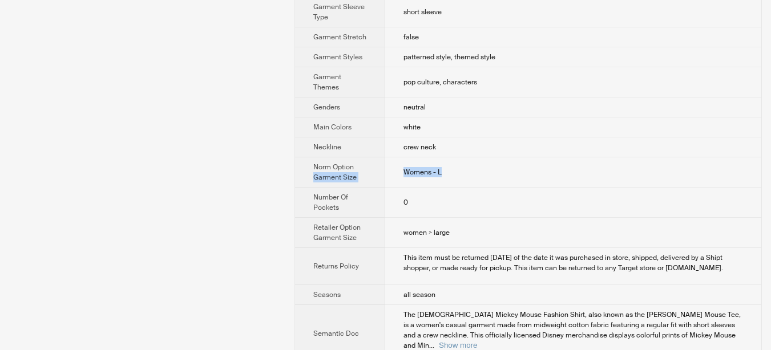
drag, startPoint x: 448, startPoint y: 122, endPoint x: 386, endPoint y: 118, distance: 62.9
click at [386, 157] on tr "Norm Option Garment Size Womens - L" at bounding box center [528, 172] width 466 height 30
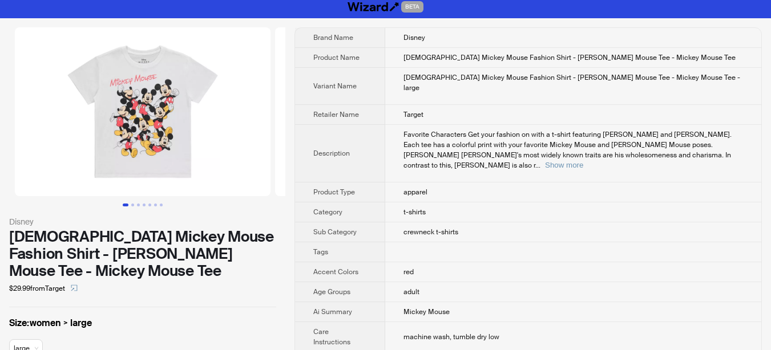
scroll to position [0, 0]
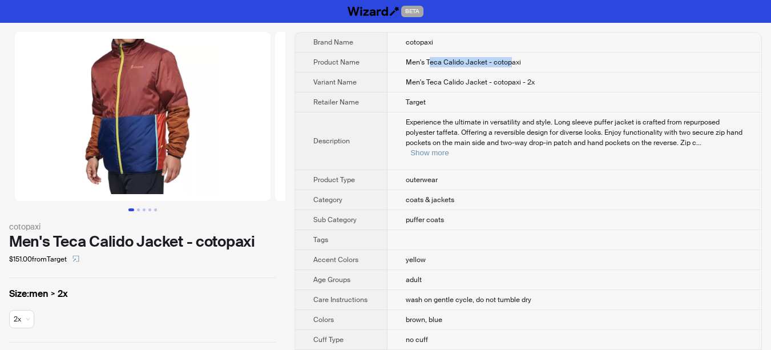
drag, startPoint x: 430, startPoint y: 60, endPoint x: 510, endPoint y: 62, distance: 79.3
click at [510, 62] on span "Men's Teca Calido Jacket - cotopaxi" at bounding box center [463, 62] width 115 height 9
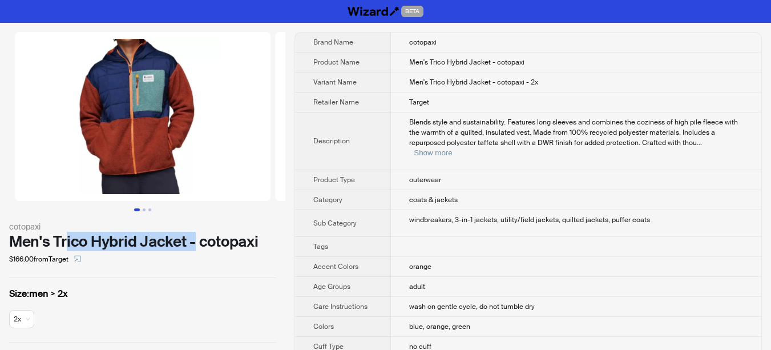
drag, startPoint x: 66, startPoint y: 248, endPoint x: 204, endPoint y: 241, distance: 138.3
click at [198, 241] on div "Men's Trico Hybrid Jacket - cotopaxi" at bounding box center [142, 241] width 267 height 17
drag, startPoint x: 266, startPoint y: 205, endPoint x: 277, endPoint y: 197, distance: 13.9
click at [267, 203] on div at bounding box center [142, 121] width 285 height 179
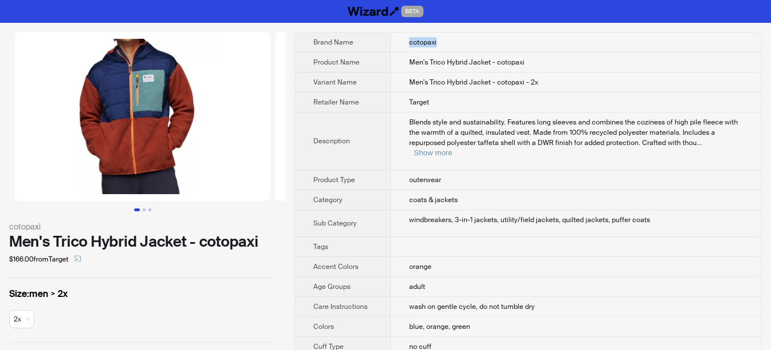
drag, startPoint x: 405, startPoint y: 44, endPoint x: 448, endPoint y: 42, distance: 43.4
click at [448, 42] on td "cotopaxi" at bounding box center [576, 43] width 370 height 20
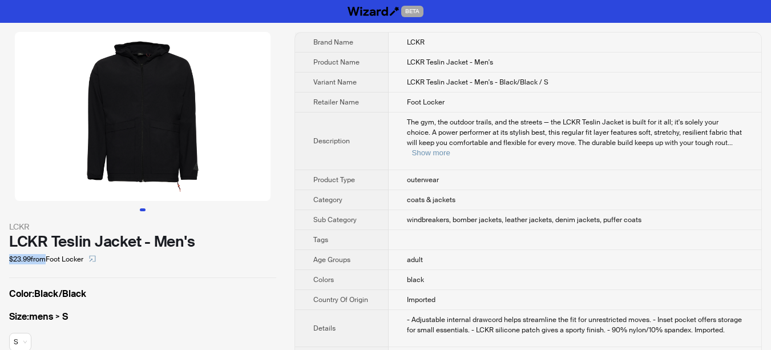
drag, startPoint x: 2, startPoint y: 258, endPoint x: 40, endPoint y: 257, distance: 38.2
click at [40, 257] on div "LCKR LCKR Teslin Jacket - Men's $23.99 from Foot Locker Color : Black/Black Siz…" at bounding box center [142, 198] width 285 height 351
click at [96, 260] on icon "select" at bounding box center [92, 258] width 7 height 7
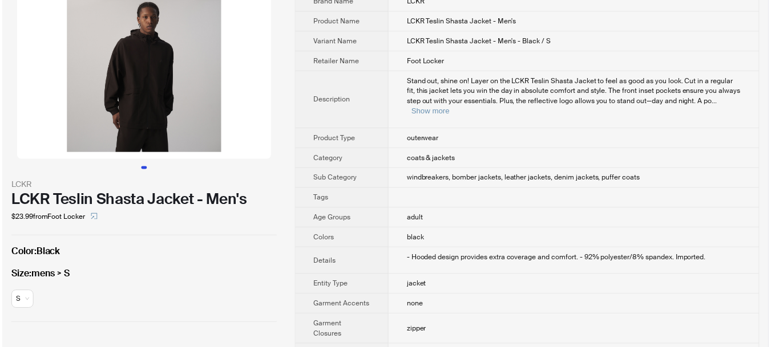
scroll to position [57, 0]
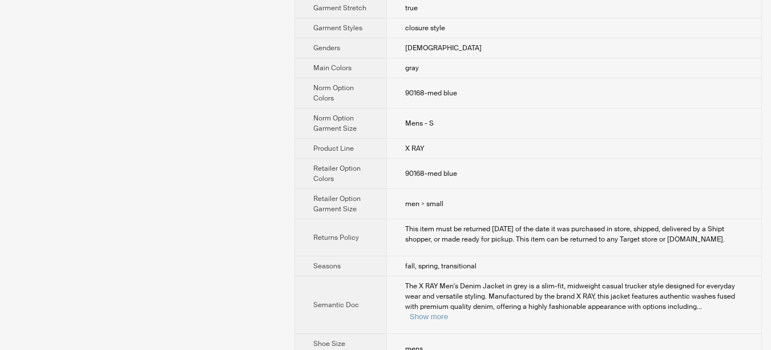
scroll to position [583, 0]
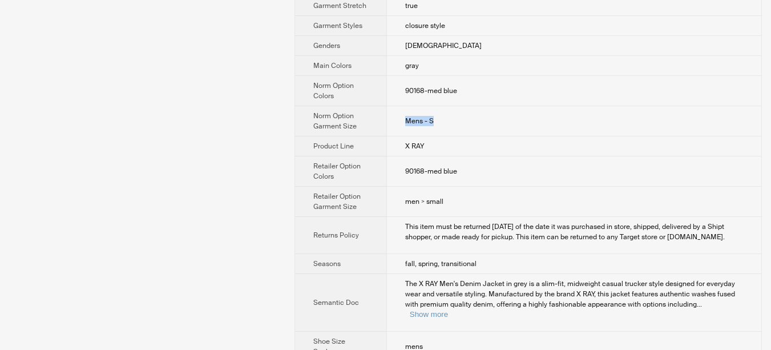
drag, startPoint x: 460, startPoint y: 100, endPoint x: 388, endPoint y: 100, distance: 71.9
click at [388, 106] on td "Mens - S" at bounding box center [573, 121] width 375 height 30
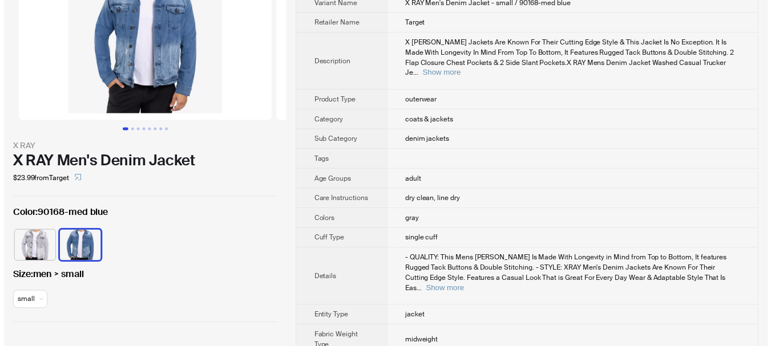
scroll to position [69, 0]
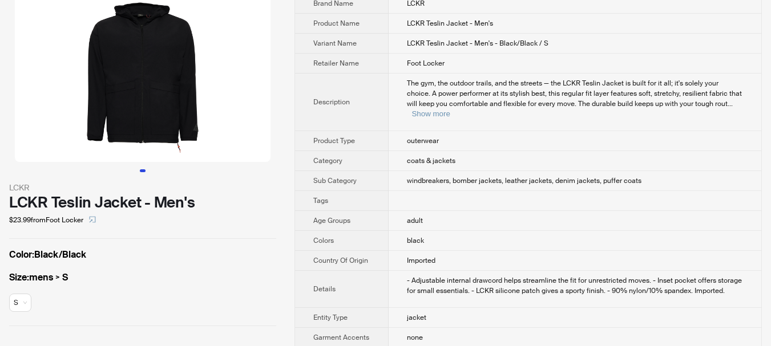
scroll to position [57, 0]
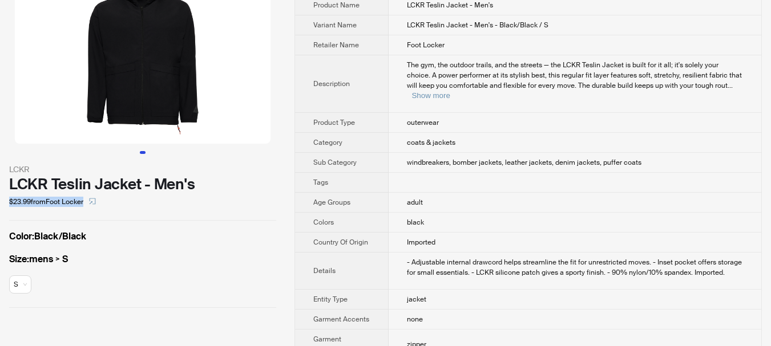
drag, startPoint x: 7, startPoint y: 200, endPoint x: 126, endPoint y: 201, distance: 118.7
click at [126, 201] on div "LCKR LCKR Teslin Jacket - Men's $23.99 from Foot Locker Color : Black/Black Siz…" at bounding box center [142, 141] width 285 height 351
click at [177, 205] on div "$23.99 from Foot Locker" at bounding box center [142, 202] width 267 height 18
click at [269, 151] on ul at bounding box center [142, 152] width 285 height 3
click at [0, 205] on div "LCKR LCKR Teslin Jacket - Men's $23.99 from Foot Locker Color : Black/Black Siz…" at bounding box center [142, 141] width 285 height 351
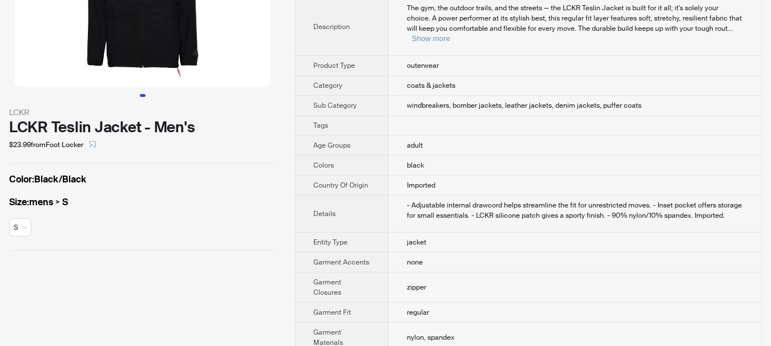
scroll to position [0, 0]
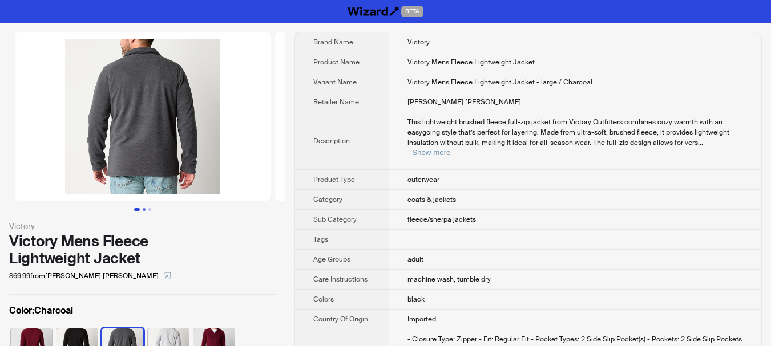
click at [145, 209] on button "Go to slide 2" at bounding box center [144, 209] width 3 height 3
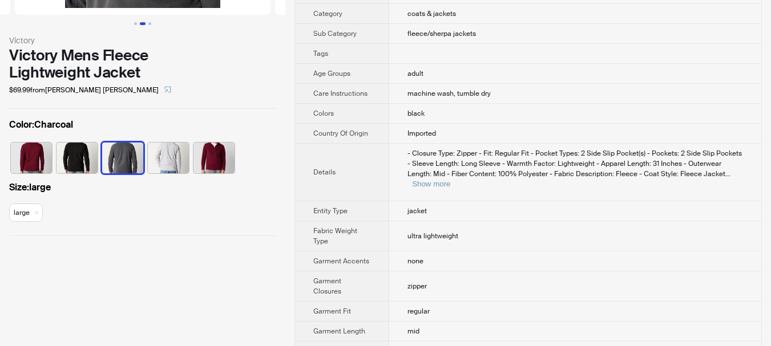
scroll to position [285, 0]
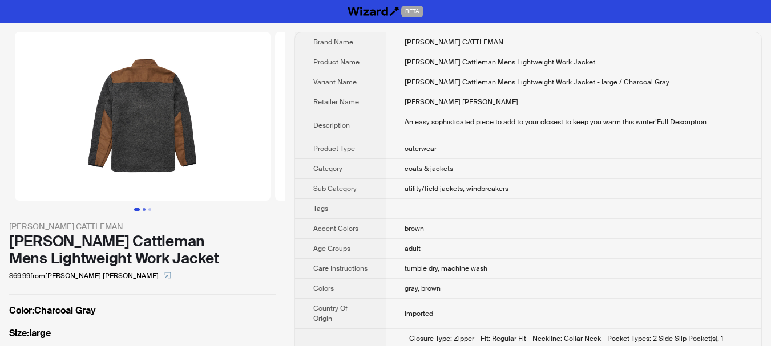
click at [143, 208] on button "Go to slide 2" at bounding box center [144, 209] width 3 height 3
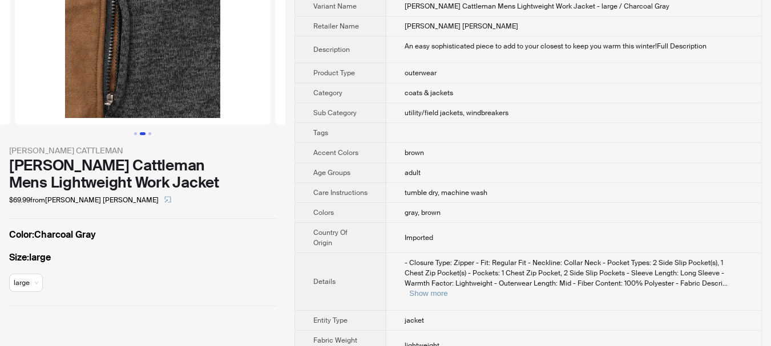
scroll to position [171, 0]
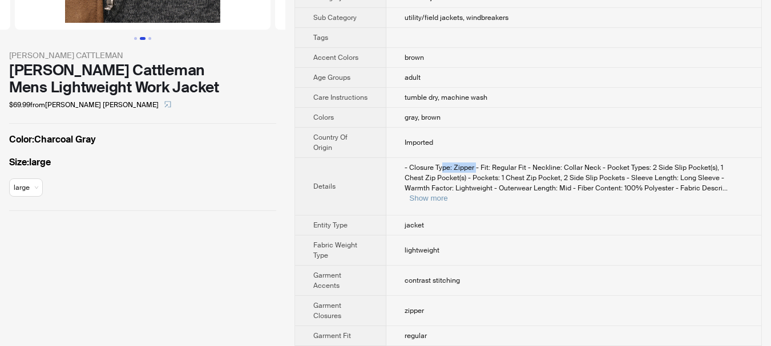
drag, startPoint x: 444, startPoint y: 161, endPoint x: 476, endPoint y: 157, distance: 32.3
click at [476, 163] on span "- Closure Type: Zipper - Fit: Regular Fit - Neckline: Collar Neck - Pocket Type…" at bounding box center [565, 178] width 320 height 30
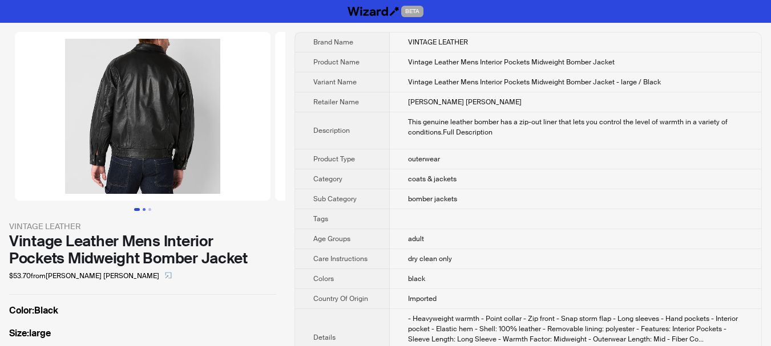
click at [143, 209] on button "Go to slide 2" at bounding box center [144, 209] width 3 height 3
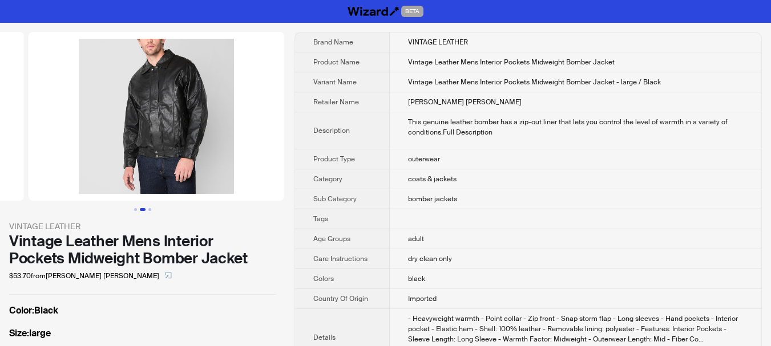
scroll to position [0, 260]
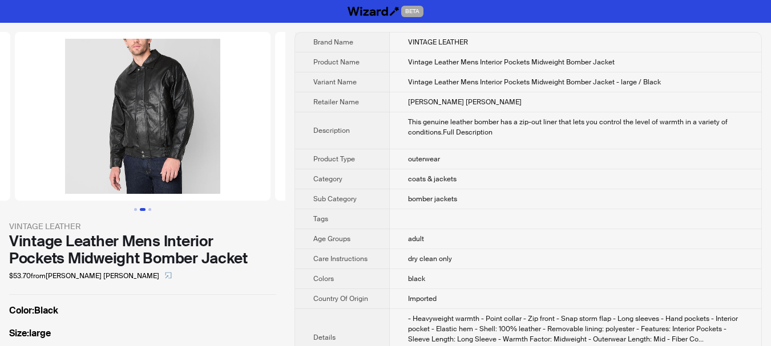
click at [153, 211] on ul at bounding box center [142, 209] width 285 height 3
click at [149, 209] on button "Go to slide 3" at bounding box center [149, 209] width 3 height 3
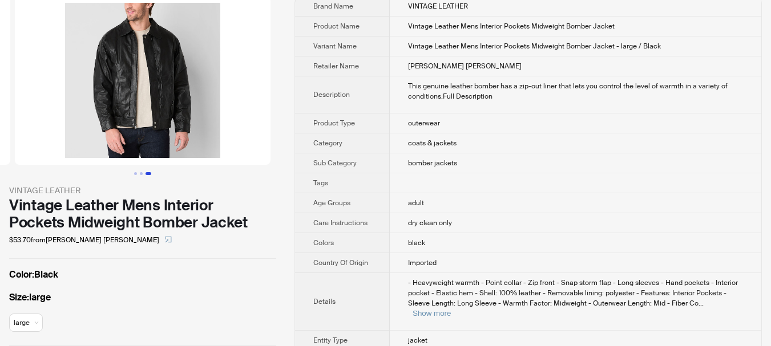
scroll to position [114, 0]
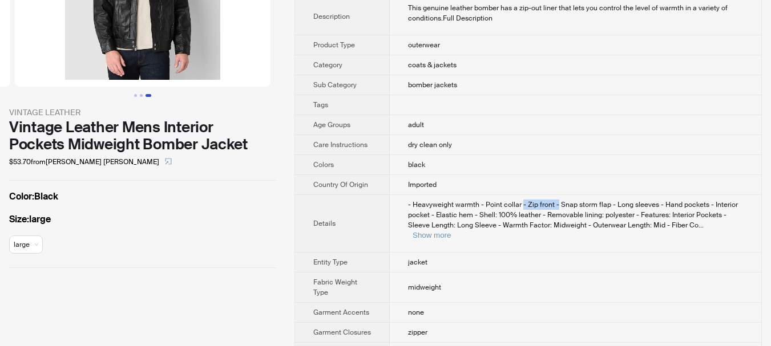
drag, startPoint x: 522, startPoint y: 207, endPoint x: 555, endPoint y: 203, distance: 32.8
click at [555, 203] on span "- Heavyweight warmth - Point collar - Zip front - Snap storm flap - Long sleeve…" at bounding box center [573, 215] width 330 height 30
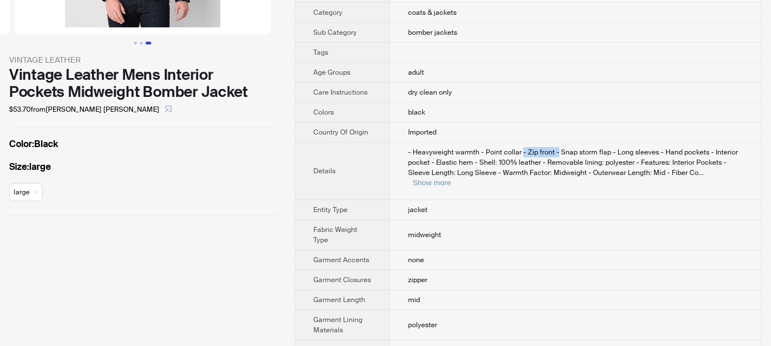
scroll to position [171, 0]
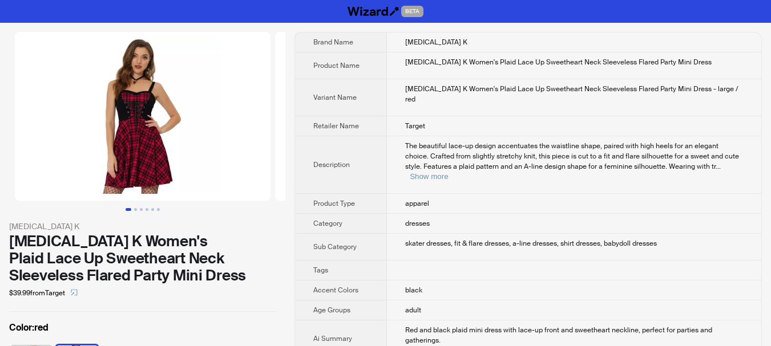
scroll to position [274, 0]
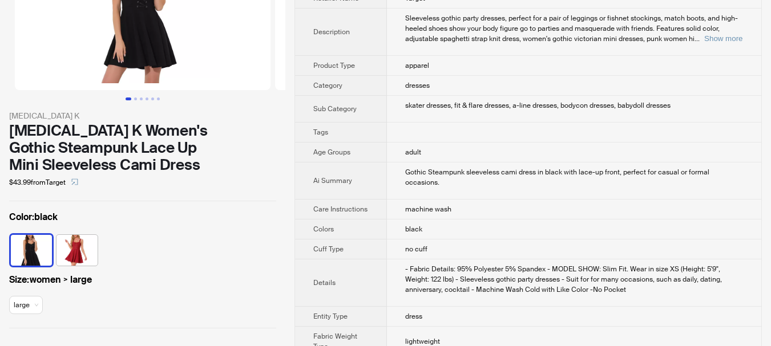
scroll to position [114, 0]
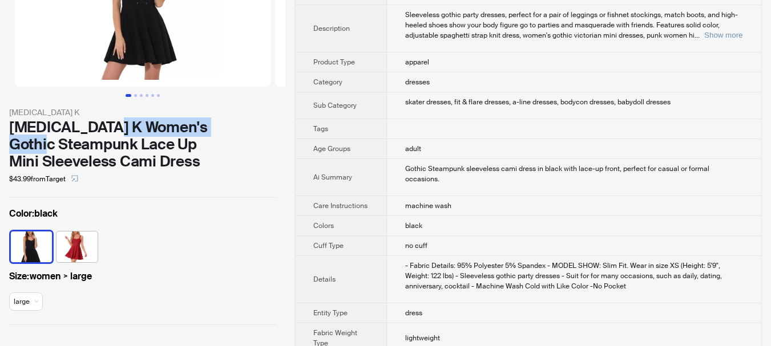
drag, startPoint x: 124, startPoint y: 129, endPoint x: 237, endPoint y: 132, distance: 112.4
click at [237, 132] on div "Allegra K Women's Gothic Steampunk Lace Up Mini Sleeveless Cami Dress" at bounding box center [142, 144] width 267 height 51
click at [168, 133] on div "Allegra K Women's Gothic Steampunk Lace Up Mini Sleeveless Cami Dress" at bounding box center [142, 144] width 267 height 51
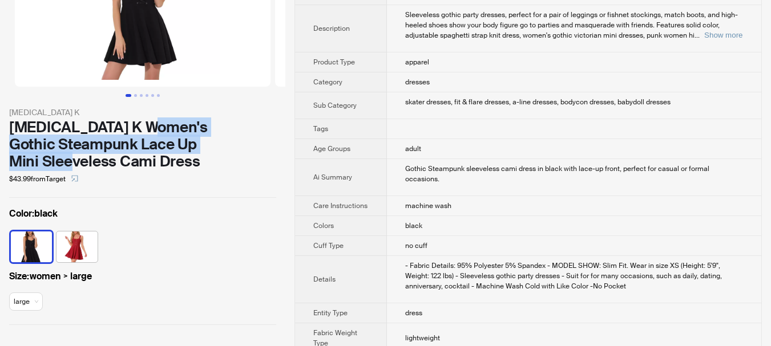
drag, startPoint x: 168, startPoint y: 133, endPoint x: 176, endPoint y: 152, distance: 20.5
click at [176, 152] on div "Allegra K Women's Gothic Steampunk Lace Up Mini Sleeveless Cami Dress" at bounding box center [142, 144] width 267 height 51
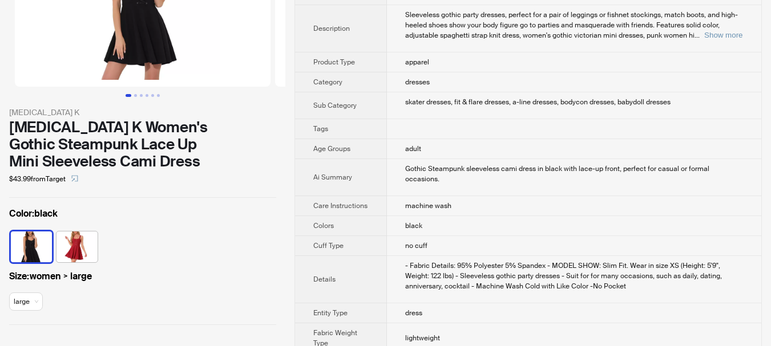
click at [272, 170] on div "$43.99 from Target" at bounding box center [142, 179] width 267 height 18
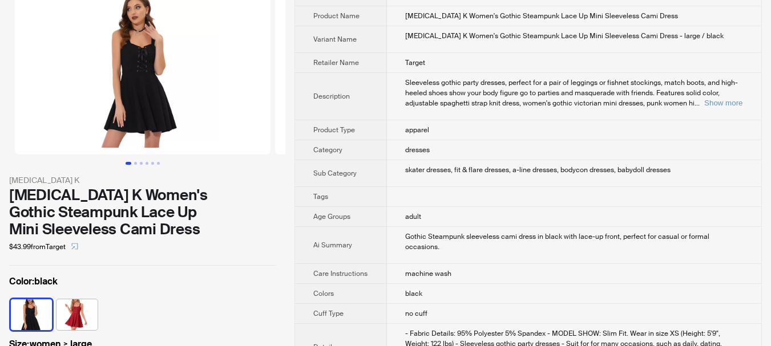
scroll to position [0, 0]
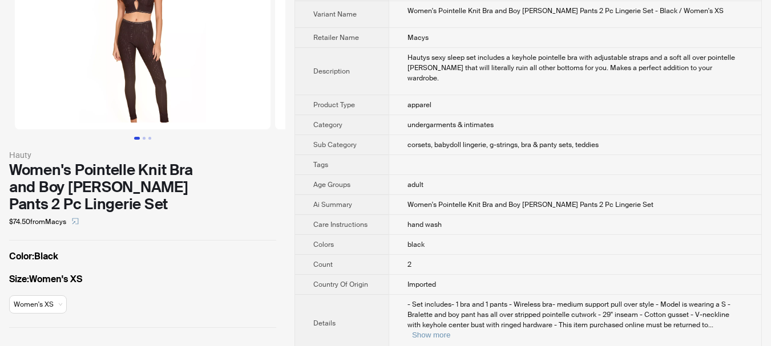
scroll to position [171, 0]
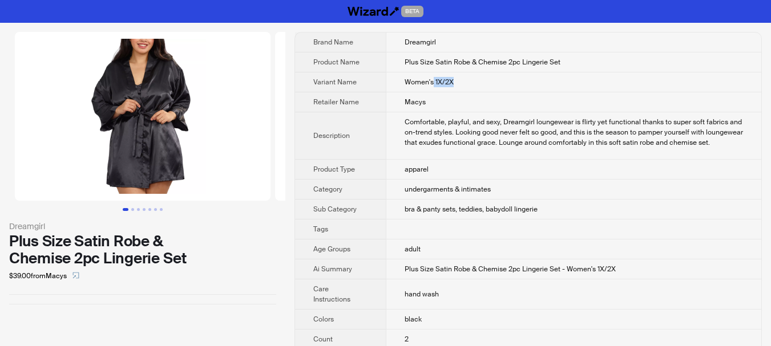
drag, startPoint x: 432, startPoint y: 82, endPoint x: 460, endPoint y: 84, distance: 28.0
click at [460, 84] on td "Women's 1X/2X" at bounding box center [573, 82] width 375 height 20
drag, startPoint x: 436, startPoint y: 82, endPoint x: 473, endPoint y: 83, distance: 37.1
click at [473, 83] on td "Women's 1X/2X" at bounding box center [573, 82] width 375 height 20
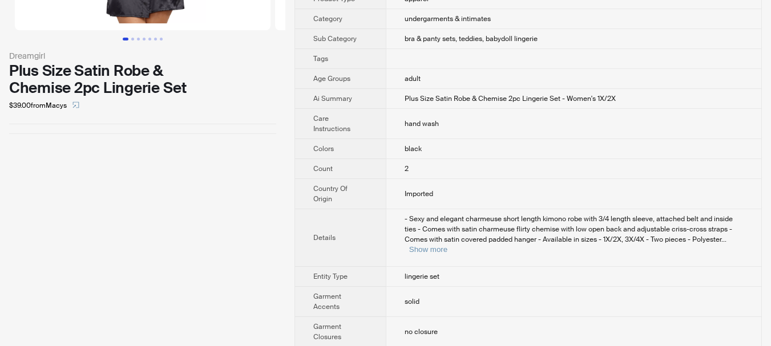
scroll to position [171, 0]
drag, startPoint x: 725, startPoint y: 237, endPoint x: 697, endPoint y: 244, distance: 28.1
click at [447, 245] on button "Show more" at bounding box center [428, 249] width 38 height 9
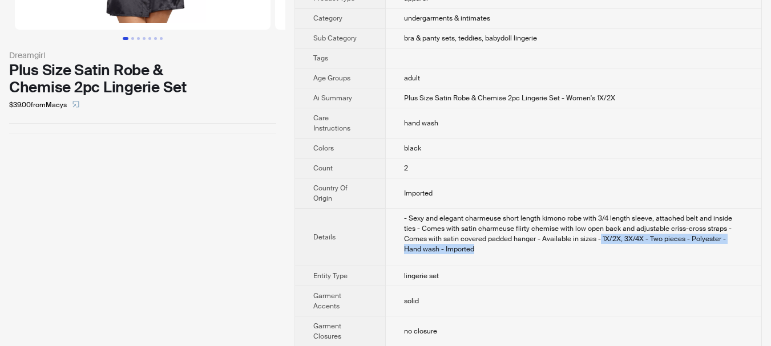
drag, startPoint x: 575, startPoint y: 238, endPoint x: 599, endPoint y: 249, distance: 26.5
click at [599, 249] on div "- Sexy and elegant charmeuse short length kimono robe with 3/4 length sleeve, a…" at bounding box center [573, 233] width 339 height 41
click at [548, 249] on div "- Sexy and elegant charmeuse short length kimono robe with 3/4 length sleeve, a…" at bounding box center [573, 233] width 339 height 41
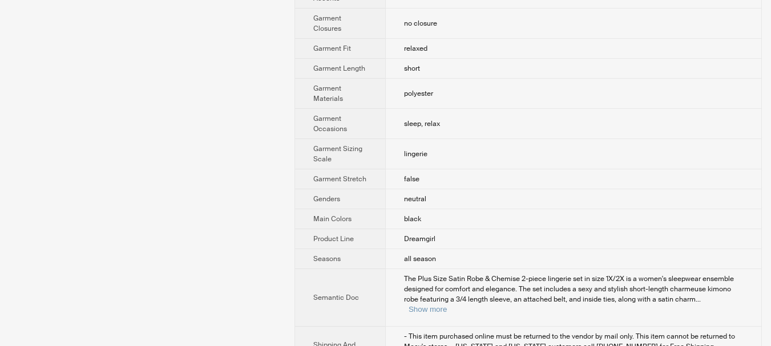
scroll to position [526, 0]
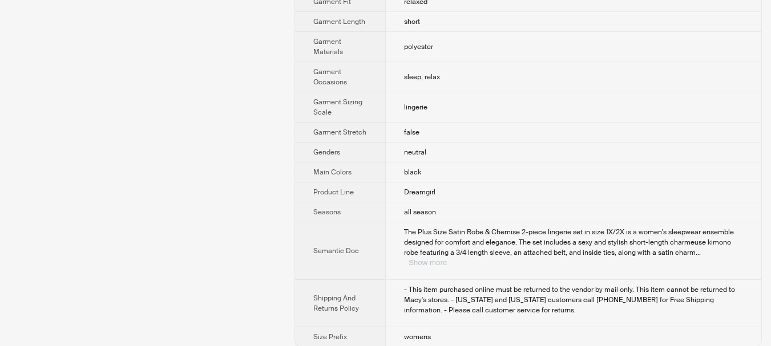
click at [447, 258] on button "Show more" at bounding box center [428, 262] width 38 height 9
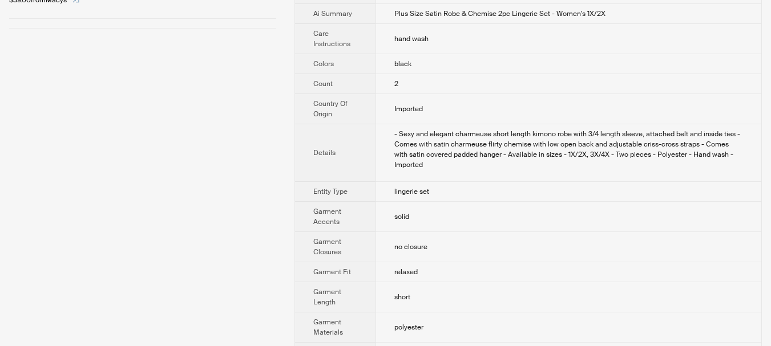
scroll to position [48, 0]
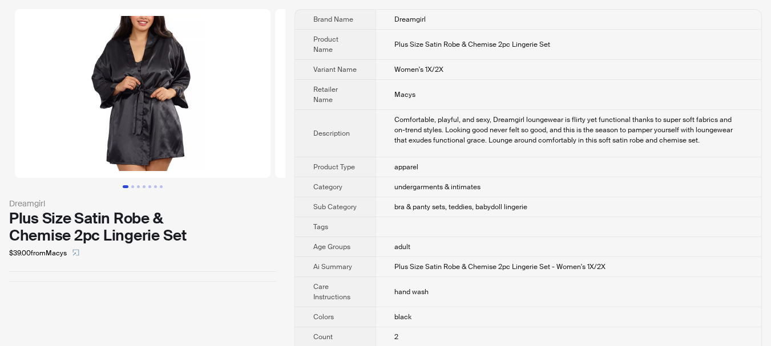
scroll to position [0, 0]
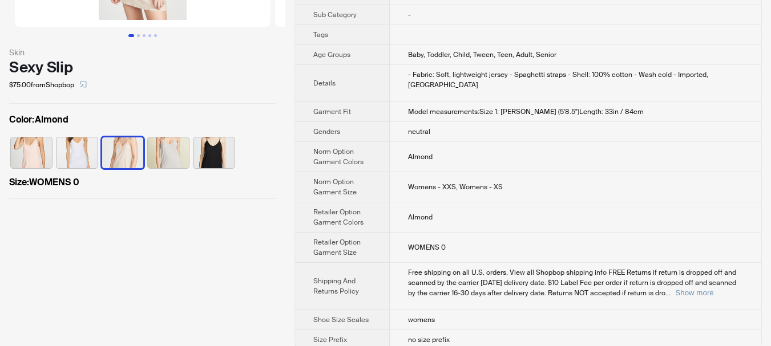
scroll to position [177, 0]
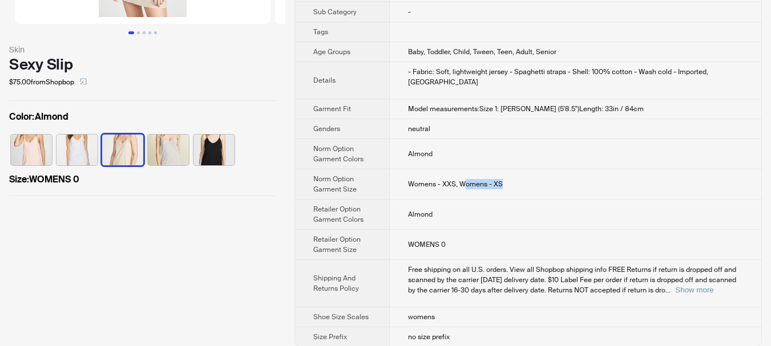
drag, startPoint x: 503, startPoint y: 173, endPoint x: 462, endPoint y: 175, distance: 41.1
click at [462, 175] on td "Womens - XXS, Womens - XS" at bounding box center [575, 184] width 371 height 30
drag, startPoint x: 362, startPoint y: 179, endPoint x: 311, endPoint y: 178, distance: 51.4
click at [311, 178] on th "Norm Option Garment Size" at bounding box center [342, 184] width 95 height 30
copy span "Garment Size"
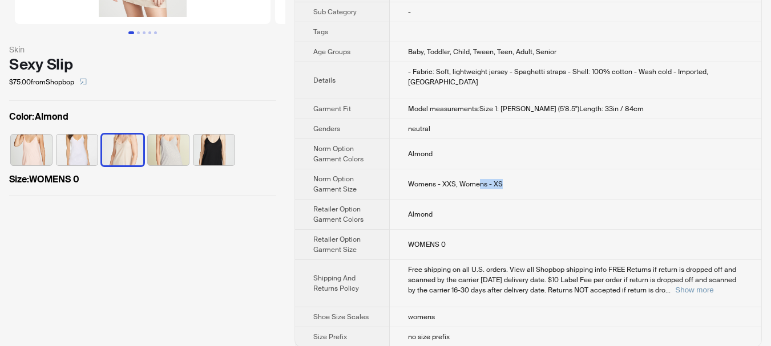
drag, startPoint x: 511, startPoint y: 172, endPoint x: 477, endPoint y: 176, distance: 33.9
click at [477, 176] on td "Womens - XXS, Womens - XS" at bounding box center [575, 184] width 371 height 30
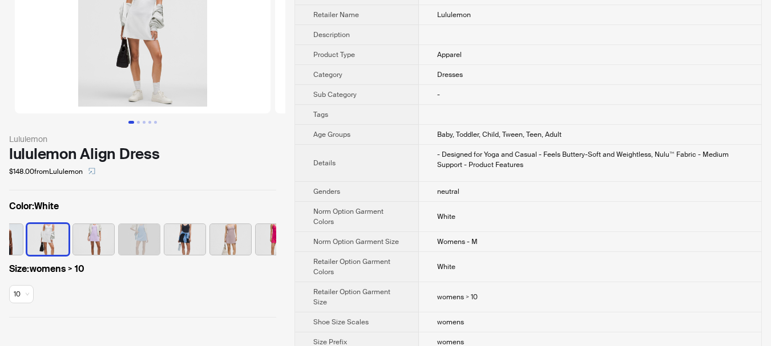
scroll to position [103, 0]
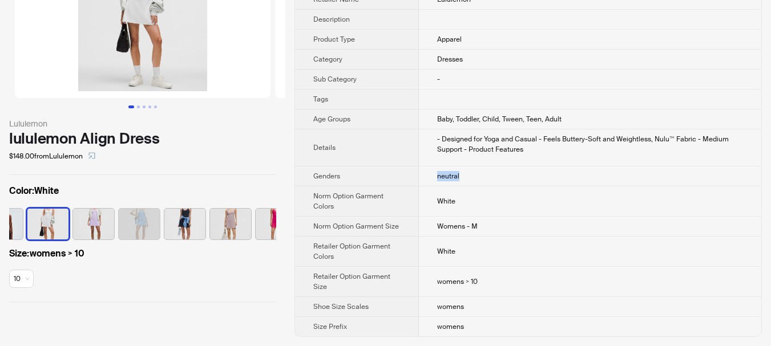
drag, startPoint x: 472, startPoint y: 176, endPoint x: 421, endPoint y: 175, distance: 51.4
click at [421, 175] on td "neutral" at bounding box center [590, 177] width 342 height 20
drag, startPoint x: 500, startPoint y: 221, endPoint x: 431, endPoint y: 221, distance: 69.0
click at [431, 221] on td "Womens - M" at bounding box center [590, 227] width 342 height 20
click at [227, 317] on div "Lululemon lululemon Align Dress $148.00 from Lululemon Color : White Size : wom…" at bounding box center [142, 133] width 285 height 426
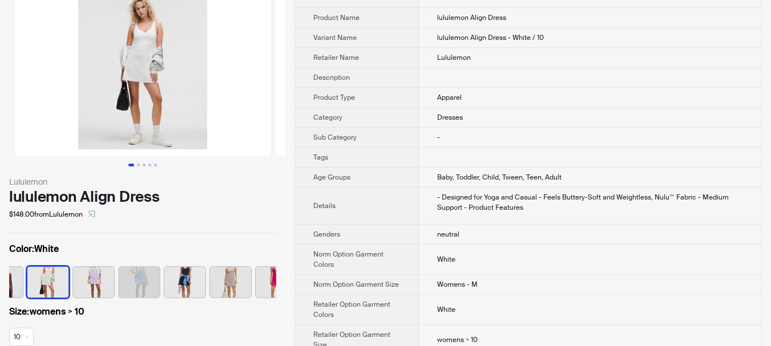
scroll to position [0, 0]
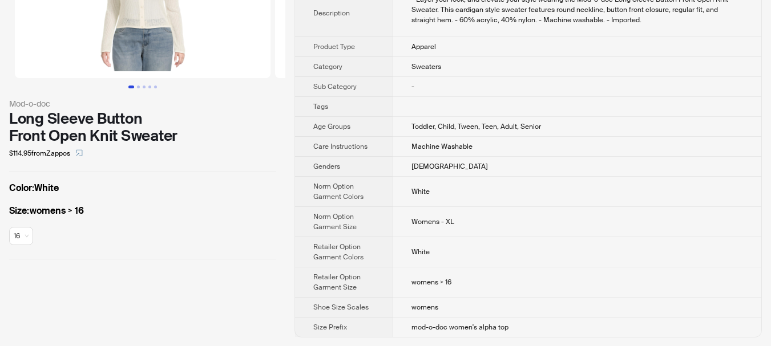
scroll to position [123, 0]
drag, startPoint x: 461, startPoint y: 277, endPoint x: 394, endPoint y: 278, distance: 67.3
click at [394, 278] on td "womens > 16" at bounding box center [577, 282] width 369 height 30
drag, startPoint x: 463, startPoint y: 220, endPoint x: 386, endPoint y: 220, distance: 76.5
click at [387, 220] on tr "Norm Option Garment Size Womens - XL" at bounding box center [528, 222] width 466 height 30
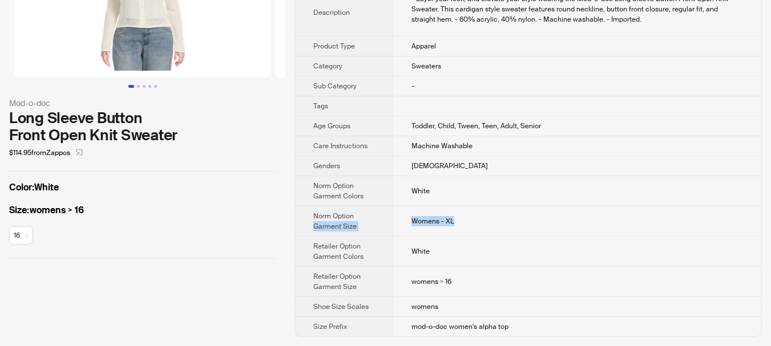
click at [537, 228] on td "Womens - XL" at bounding box center [577, 222] width 369 height 30
drag, startPoint x: 446, startPoint y: 164, endPoint x: 401, endPoint y: 164, distance: 44.5
click at [401, 164] on td "female" at bounding box center [577, 166] width 369 height 20
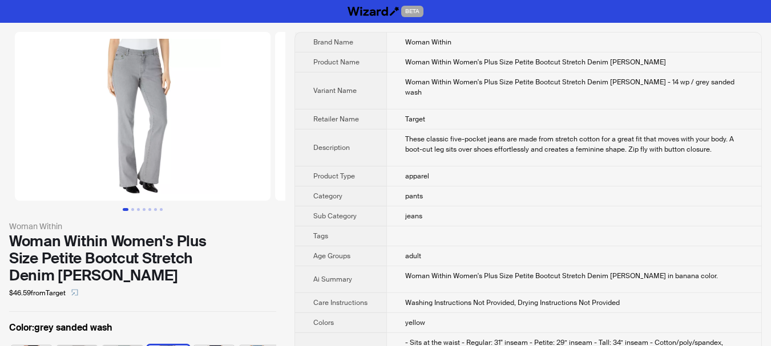
scroll to position [0, 120]
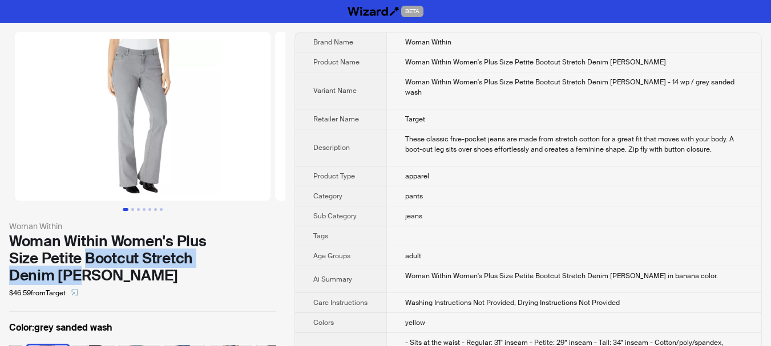
drag, startPoint x: 54, startPoint y: 258, endPoint x: 238, endPoint y: 259, distance: 183.7
click at [238, 259] on div "Woman Within Women's Plus Size Petite Bootcut Stretch Denim Jean" at bounding box center [142, 258] width 267 height 51
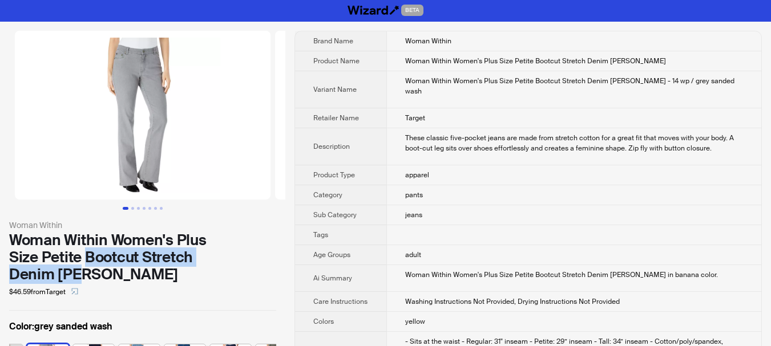
scroll to position [0, 0]
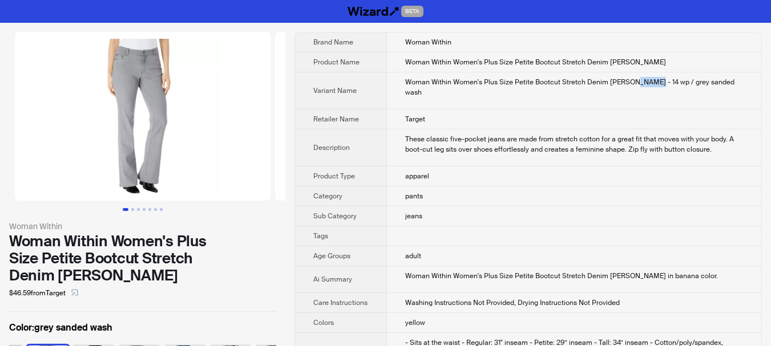
drag, startPoint x: 628, startPoint y: 80, endPoint x: 646, endPoint y: 80, distance: 18.8
click at [646, 80] on div "Woman Within Women's Plus Size Petite Bootcut Stretch Denim Jean - 14 wp / grey…" at bounding box center [574, 87] width 338 height 21
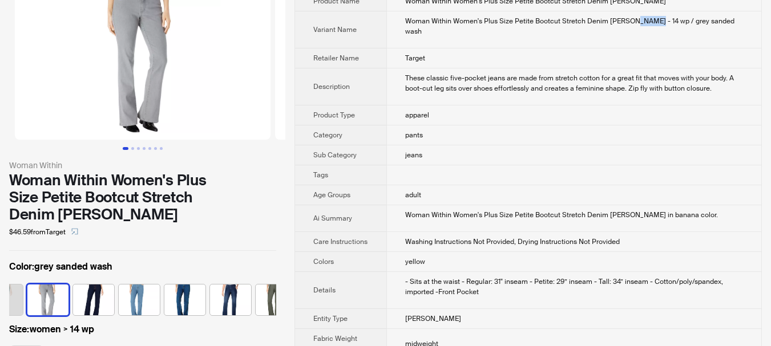
scroll to position [171, 0]
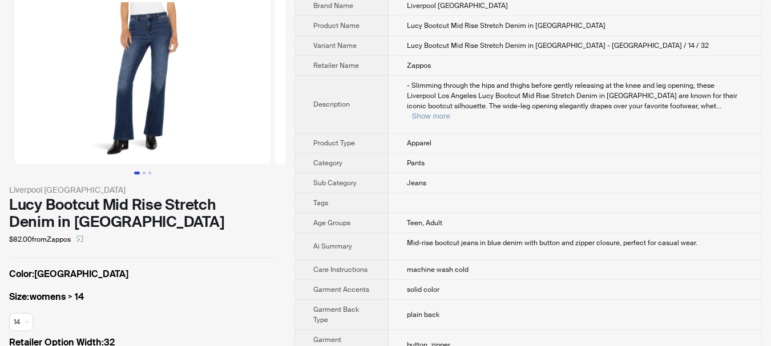
scroll to position [57, 0]
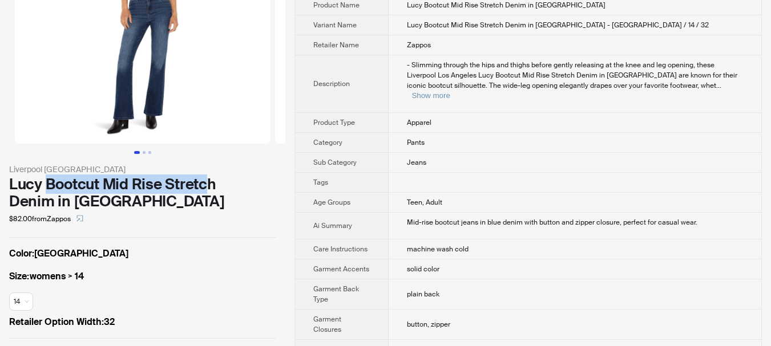
drag, startPoint x: 49, startPoint y: 186, endPoint x: 210, endPoint y: 183, distance: 160.9
click at [210, 183] on div "Lucy Bootcut Mid Rise Stretch Denim in [GEOGRAPHIC_DATA]" at bounding box center [142, 193] width 267 height 34
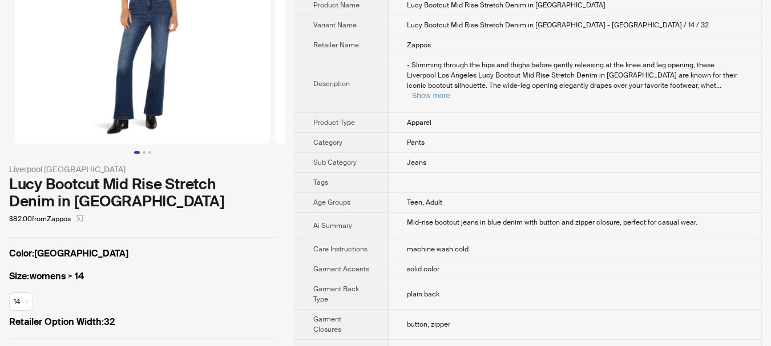
click at [255, 197] on div "Lucy Bootcut Mid Rise Stretch Denim in [GEOGRAPHIC_DATA]" at bounding box center [142, 193] width 267 height 34
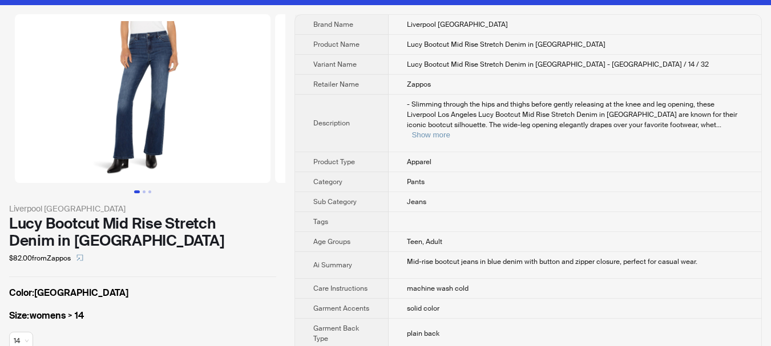
scroll to position [0, 0]
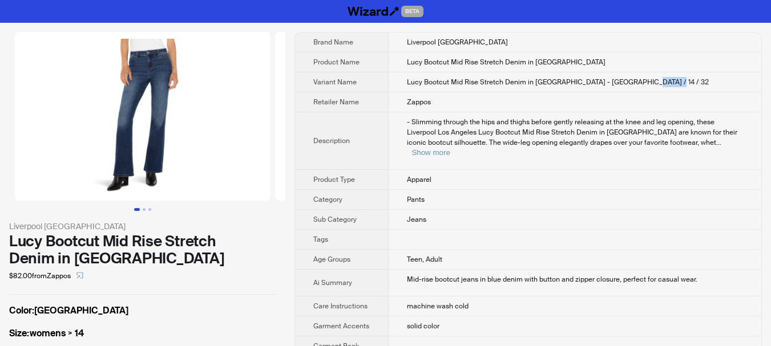
drag, startPoint x: 632, startPoint y: 79, endPoint x: 692, endPoint y: 78, distance: 59.9
click at [692, 78] on td "Lucy Bootcut Mid Rise Stretch Denim in [GEOGRAPHIC_DATA] - [GEOGRAPHIC_DATA] / …" at bounding box center [575, 82] width 373 height 20
click at [295, 230] on th "Tags" at bounding box center [342, 240] width 94 height 20
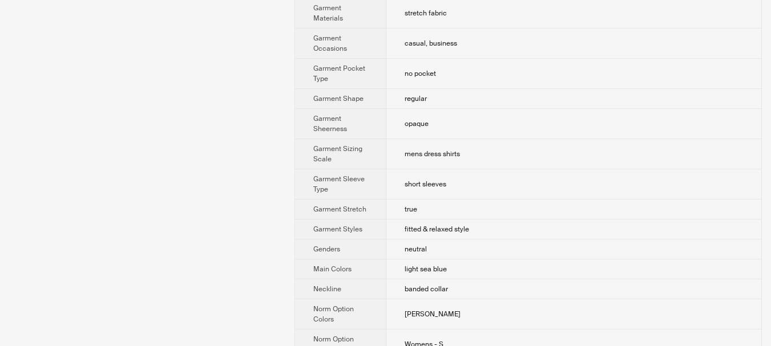
scroll to position [742, 0]
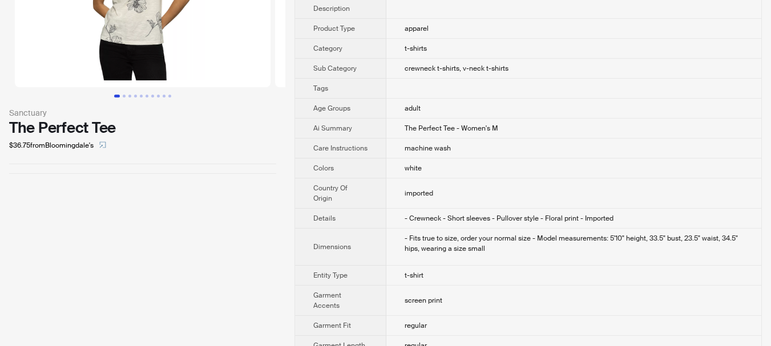
scroll to position [102, 0]
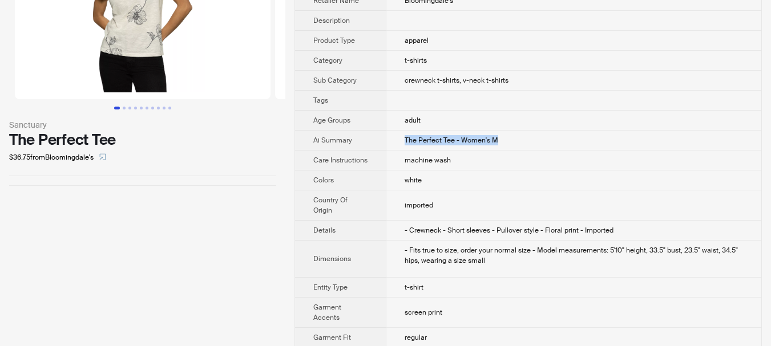
drag, startPoint x: 502, startPoint y: 139, endPoint x: 391, endPoint y: 141, distance: 110.7
click at [391, 141] on td "The Perfect Tee - Women's M" at bounding box center [573, 141] width 375 height 20
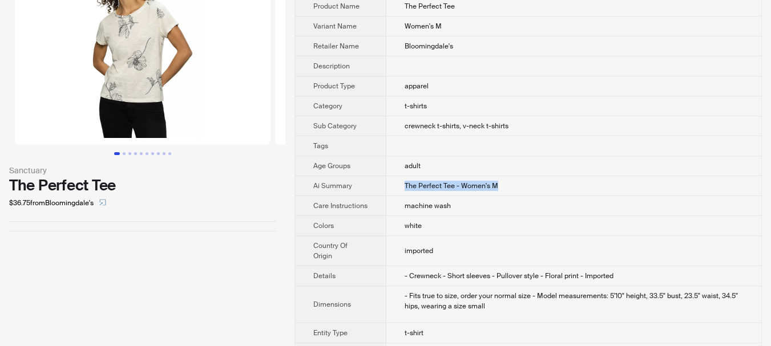
scroll to position [0, 0]
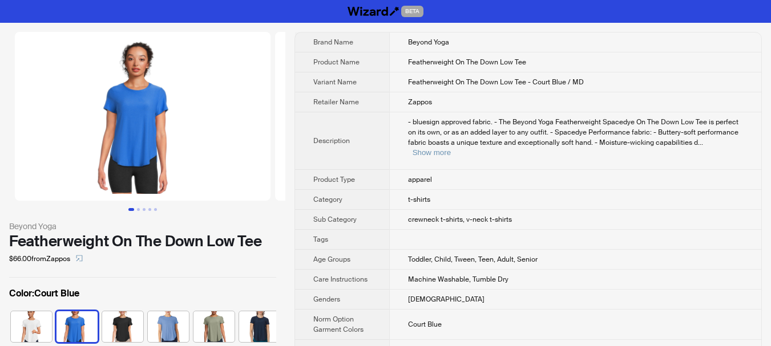
scroll to position [0, 29]
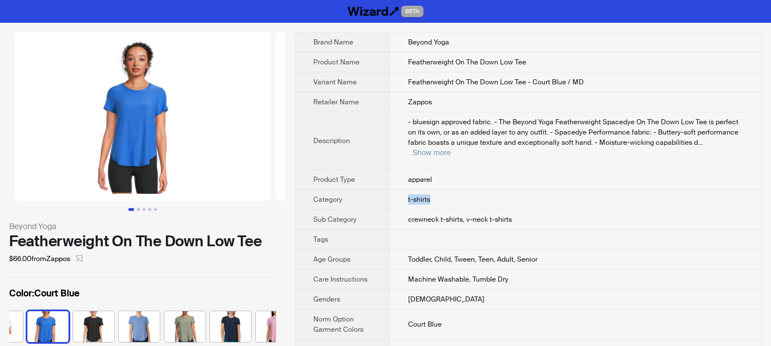
drag, startPoint x: 442, startPoint y: 189, endPoint x: 376, endPoint y: 189, distance: 66.2
click at [376, 190] on tr "Category t-shirts" at bounding box center [528, 200] width 466 height 20
click at [407, 250] on td "Toddler, Child, Tween, Teen, Adult, Senior" at bounding box center [575, 260] width 372 height 20
drag, startPoint x: 438, startPoint y: 285, endPoint x: 387, endPoint y: 286, distance: 50.8
click at [387, 290] on tr "Genders female" at bounding box center [528, 300] width 466 height 20
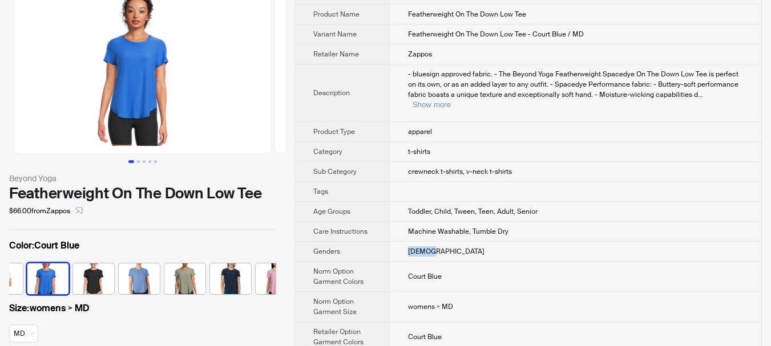
scroll to position [0, 0]
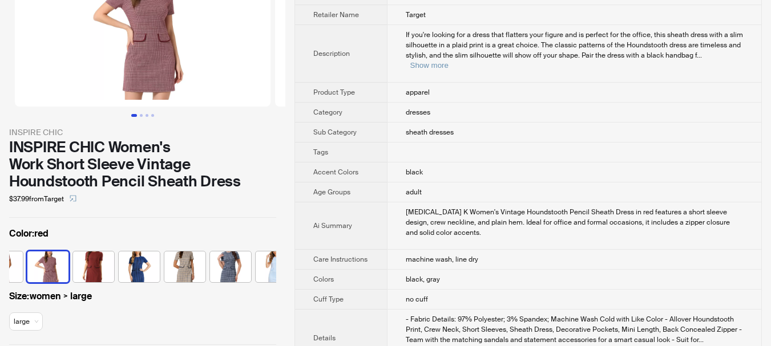
scroll to position [114, 0]
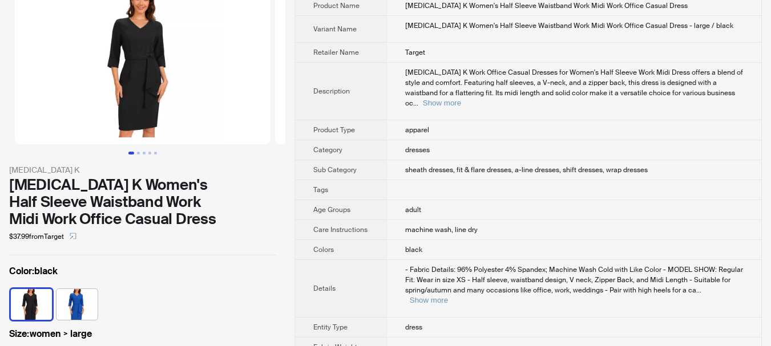
scroll to position [57, 0]
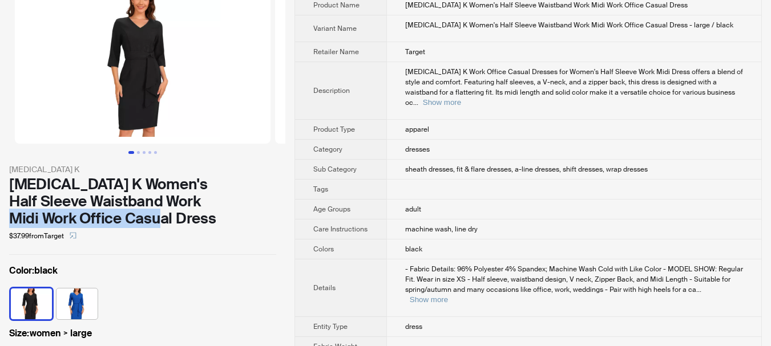
drag, startPoint x: 31, startPoint y: 224, endPoint x: 179, endPoint y: 219, distance: 147.9
click at [176, 220] on div "[MEDICAL_DATA] K Women's Half Sleeve Waistband Work Midi Work Office Casual Dre…" at bounding box center [142, 201] width 267 height 51
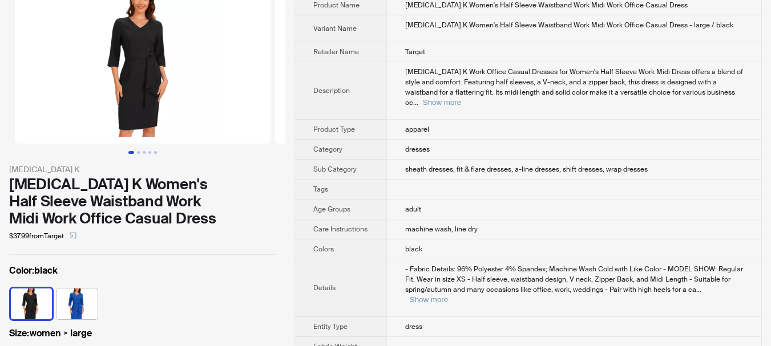
click at [235, 203] on div "Allegra K Women's Half Sleeve Waistband Work Midi Work Office Casual Dress" at bounding box center [142, 201] width 267 height 51
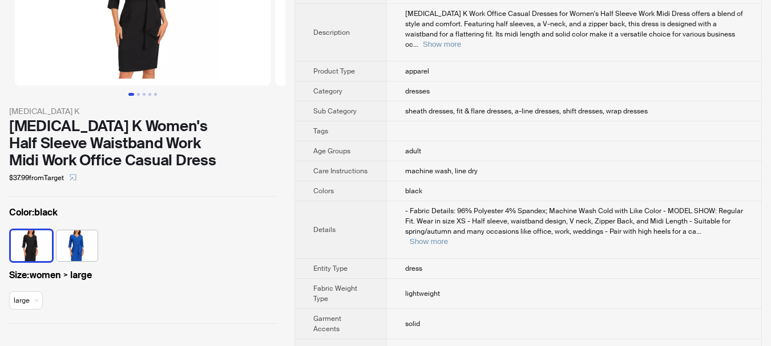
scroll to position [114, 0]
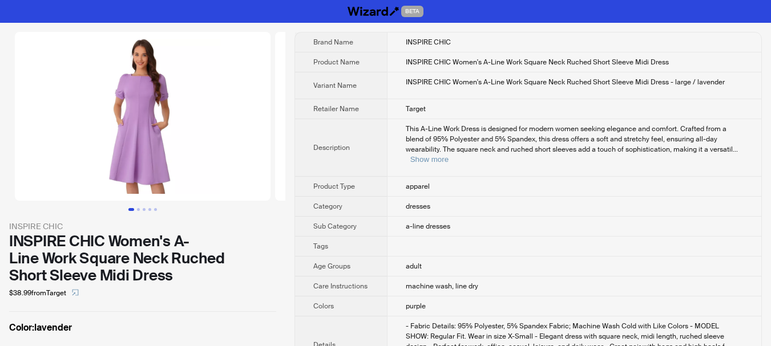
scroll to position [57, 0]
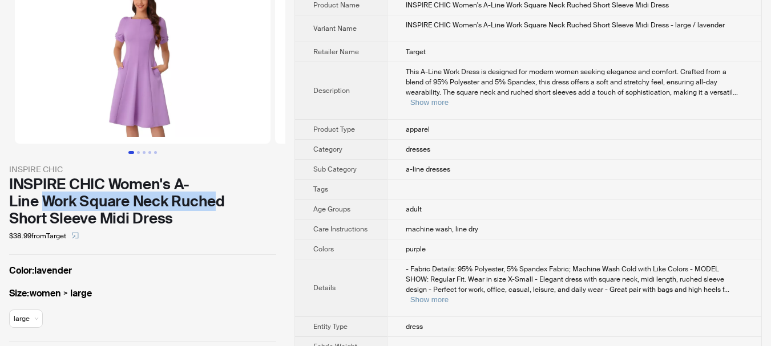
drag, startPoint x: 40, startPoint y: 203, endPoint x: 219, endPoint y: 202, distance: 179.2
click at [219, 202] on div "INSPIRE CHIC Women's A-Line Work Square Neck Ruched Short Sleeve Midi Dress" at bounding box center [142, 201] width 267 height 51
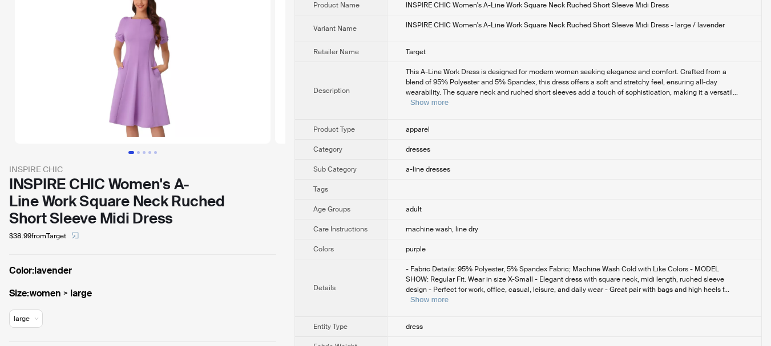
click at [274, 201] on div "INSPIRE CHIC Women's A-Line Work Square Neck Ruched Short Sleeve Midi Dress" at bounding box center [142, 201] width 267 height 51
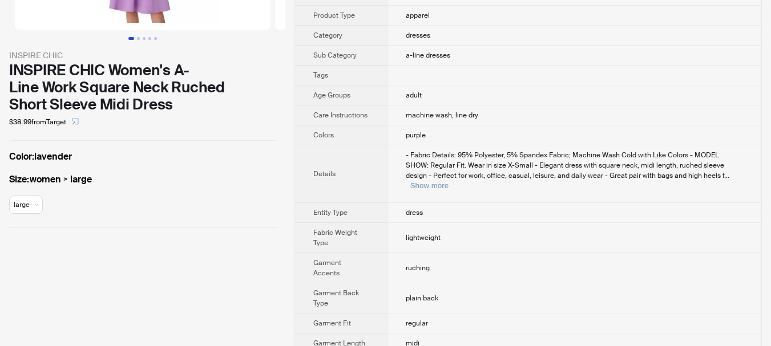
scroll to position [0, 0]
